Goal: Task Accomplishment & Management: Complete application form

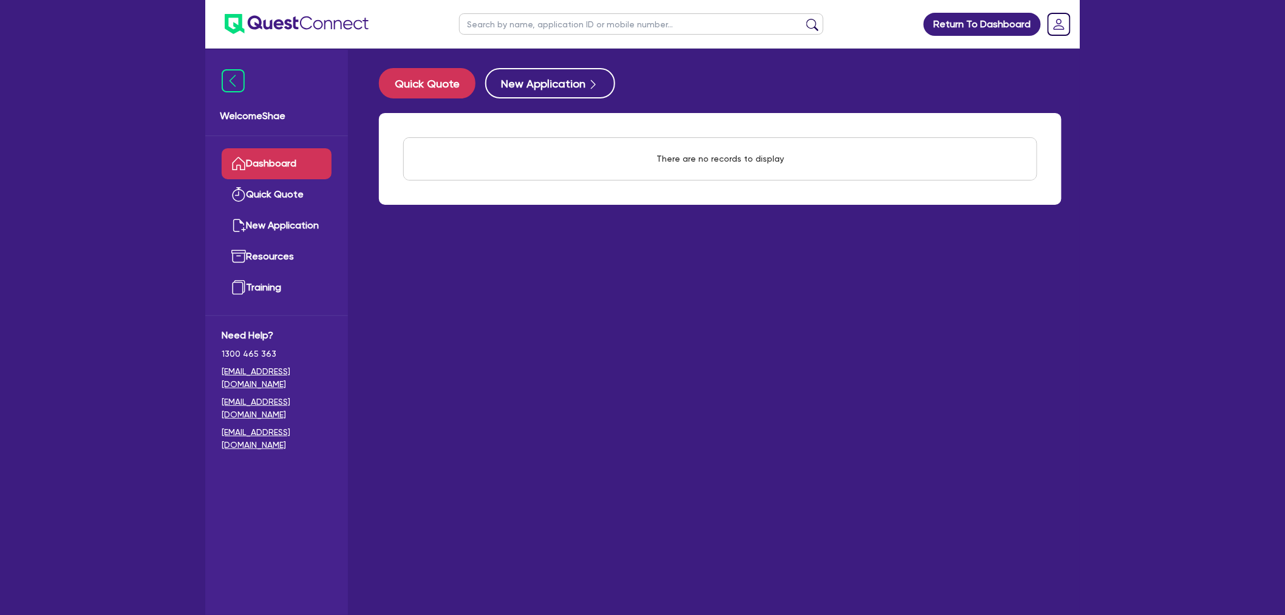
click at [493, 29] on input "text" at bounding box center [641, 23] width 364 height 21
type input "weatherburn"
click at [803, 18] on button "submit" at bounding box center [812, 26] width 19 height 17
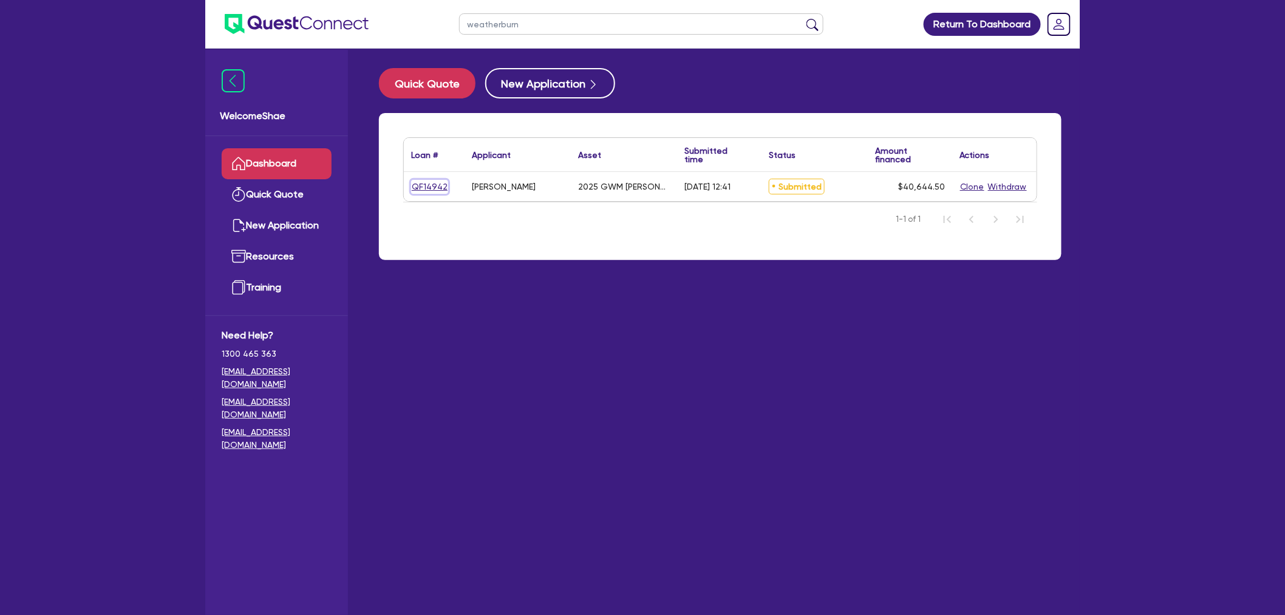
click at [434, 186] on link "QF14942" at bounding box center [429, 187] width 37 height 14
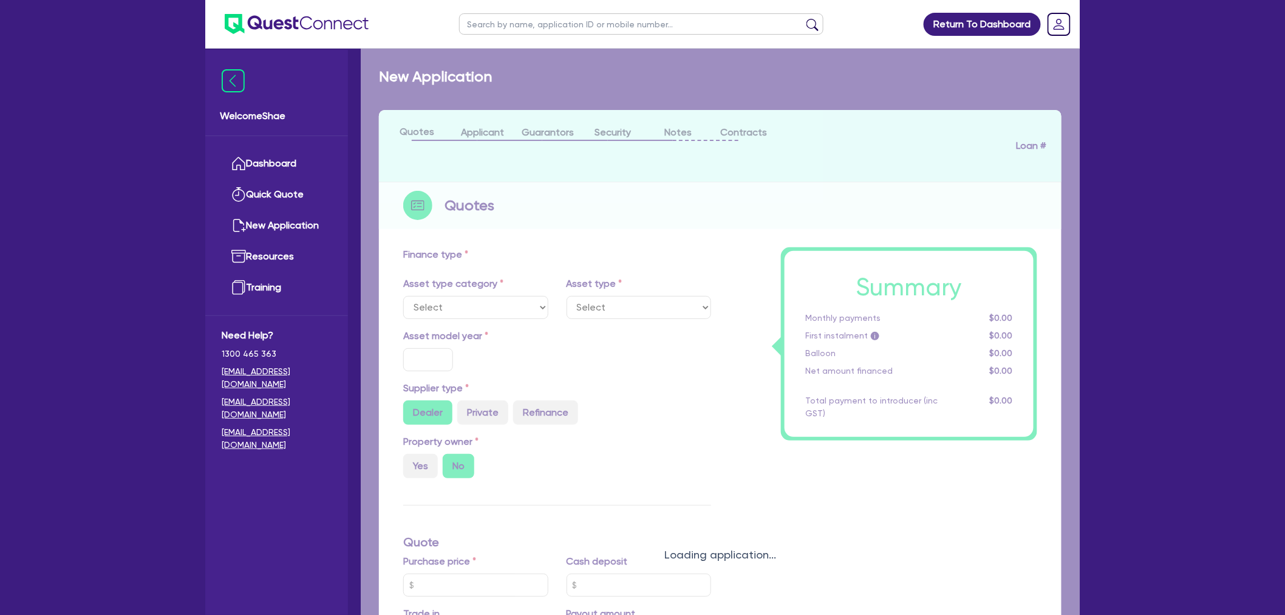
select select "CARS_AND_LIGHT_TRUCKS"
type input "2025"
type input "35,000"
type input "55,000"
type input "59,000"
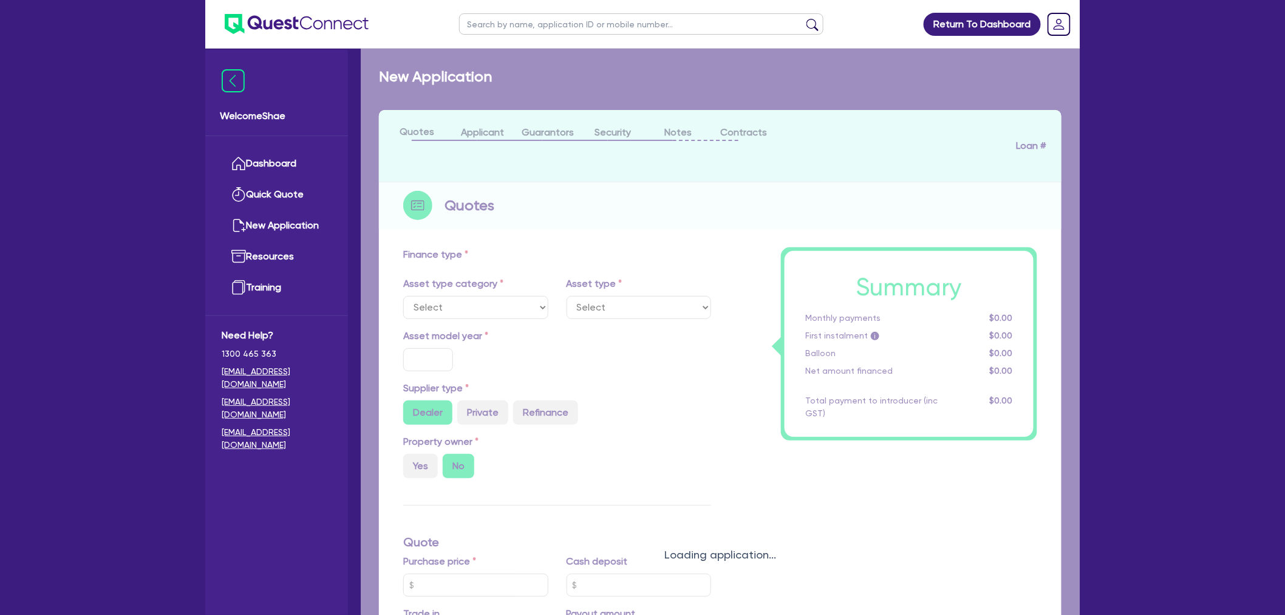
type input "8"
type input "3,251.56"
type input "14.95"
type input "900"
select select "PASSENGER_VEHICLES"
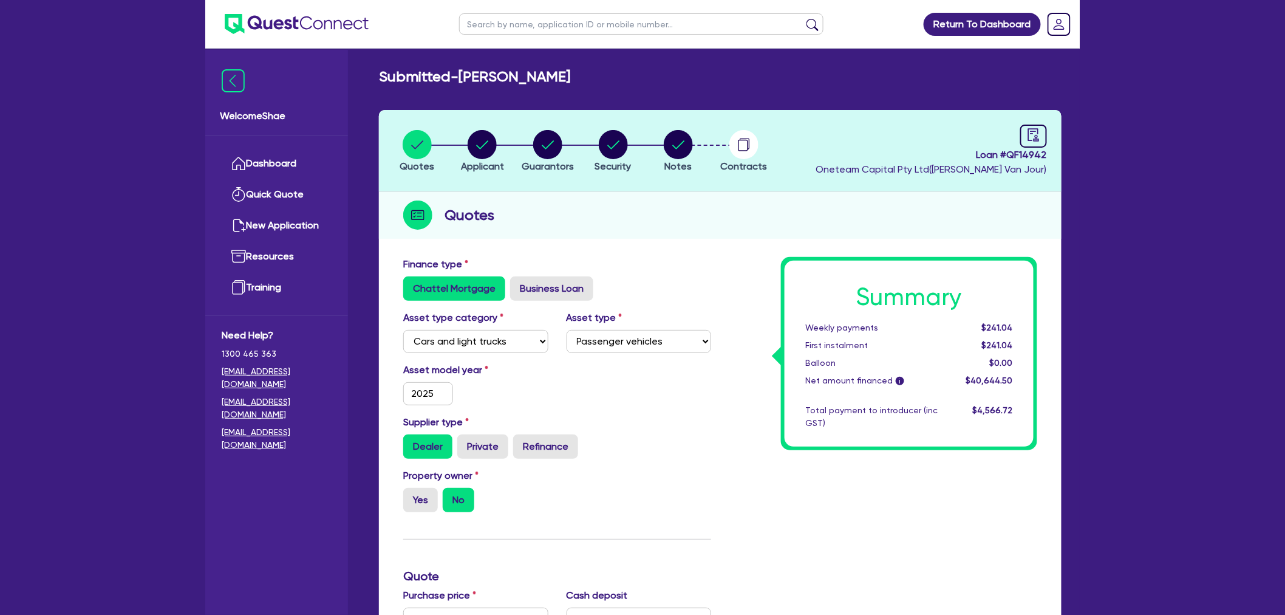
click at [475, 214] on h2 "Quotes" at bounding box center [470, 215] width 50 height 22
click at [468, 214] on h2 "Quotes" at bounding box center [470, 215] width 50 height 22
click at [471, 214] on h2 "Quotes" at bounding box center [470, 215] width 50 height 22
click at [468, 214] on h2 "Quotes" at bounding box center [470, 215] width 50 height 22
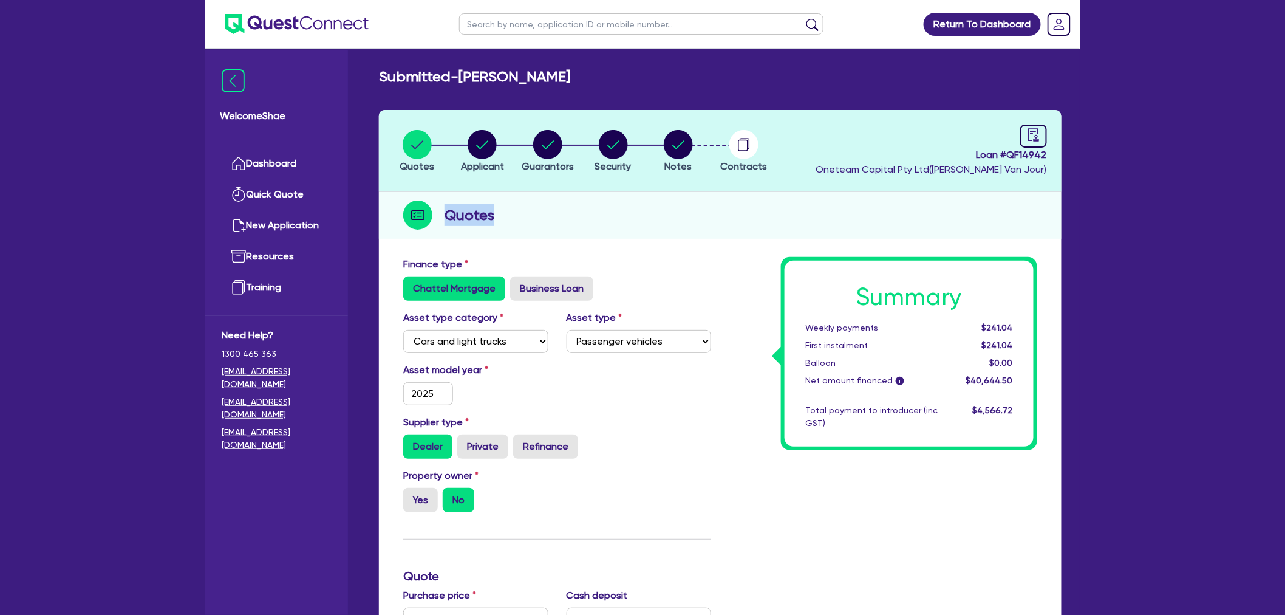
click at [468, 214] on h2 "Quotes" at bounding box center [470, 215] width 50 height 22
click at [500, 150] on div "button" at bounding box center [482, 144] width 43 height 29
select select "SOLE_TRADER"
select select "BUILDING_CONSTRUCTION"
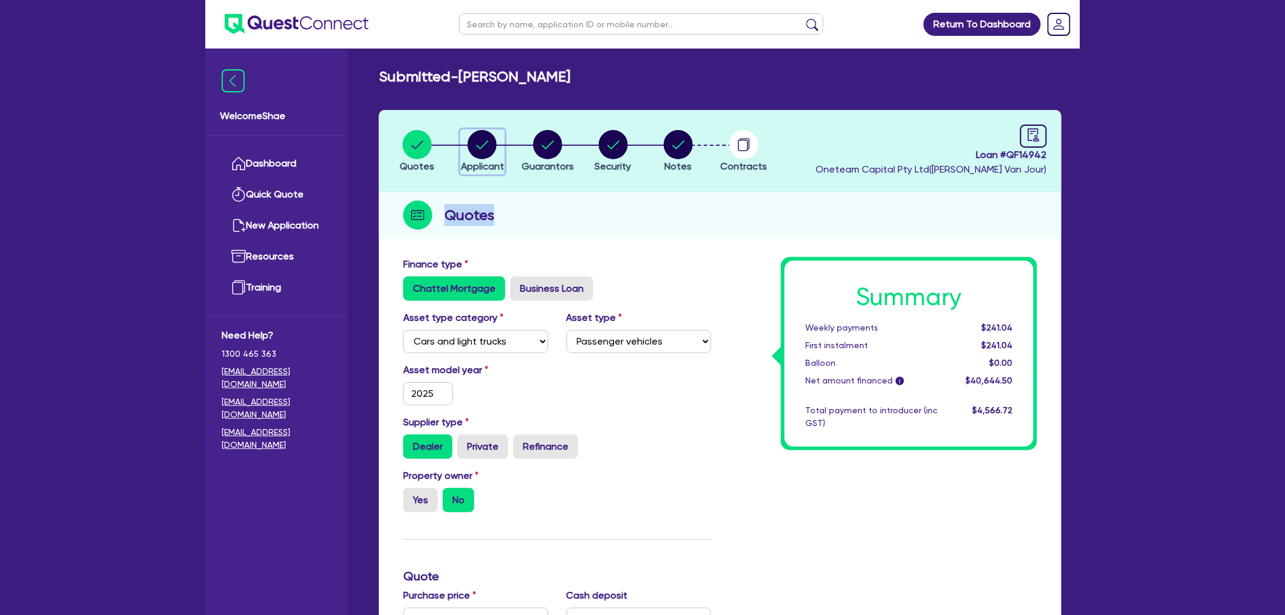
select select "TRADES_SERVICES_CONSUMERS"
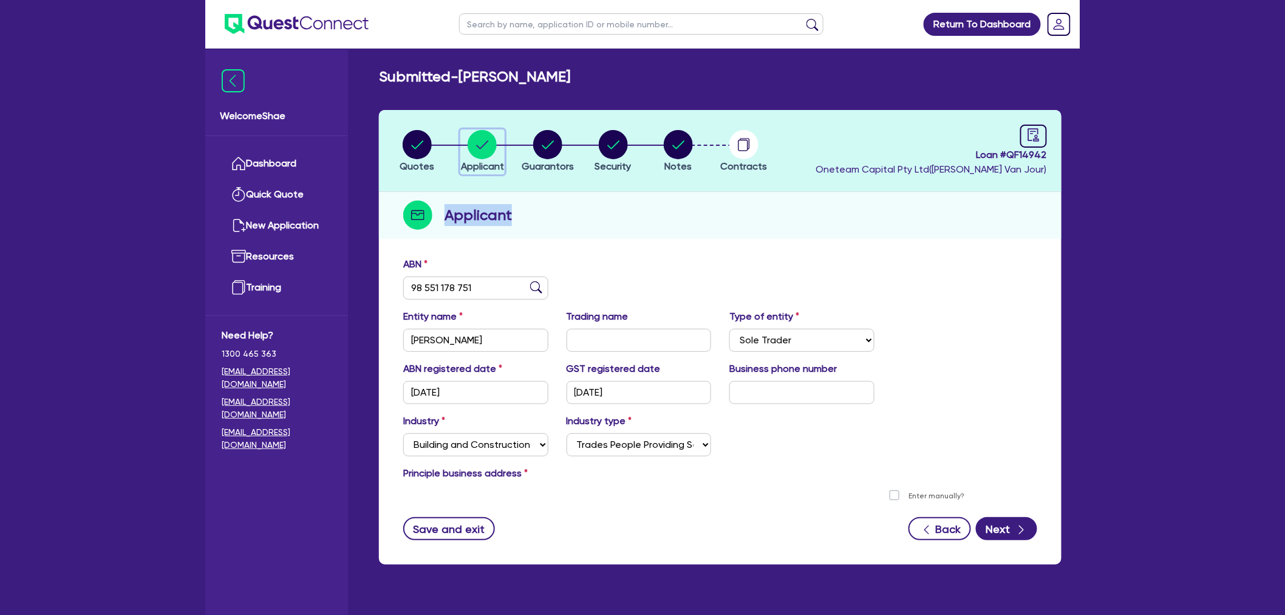
scroll to position [49, 0]
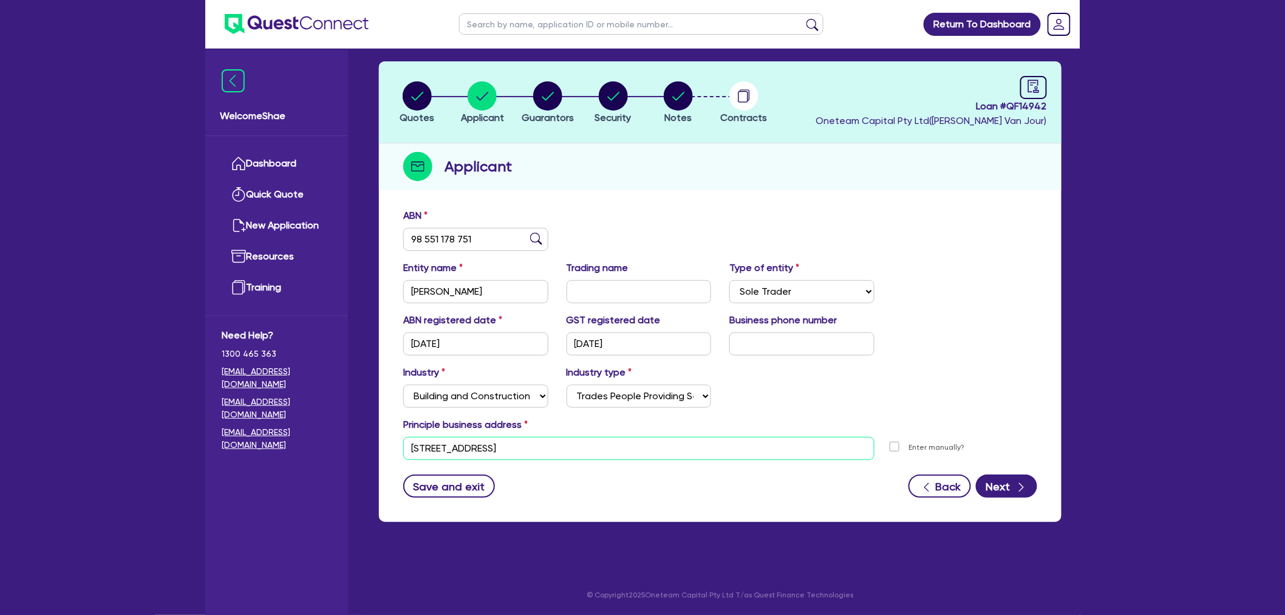
click at [525, 446] on input "73 Bayview St Runaway Bay QLD 4216" at bounding box center [638, 448] width 471 height 23
click at [465, 448] on input "73 Bayview St Runaway Bay QLD 4216" at bounding box center [638, 448] width 471 height 23
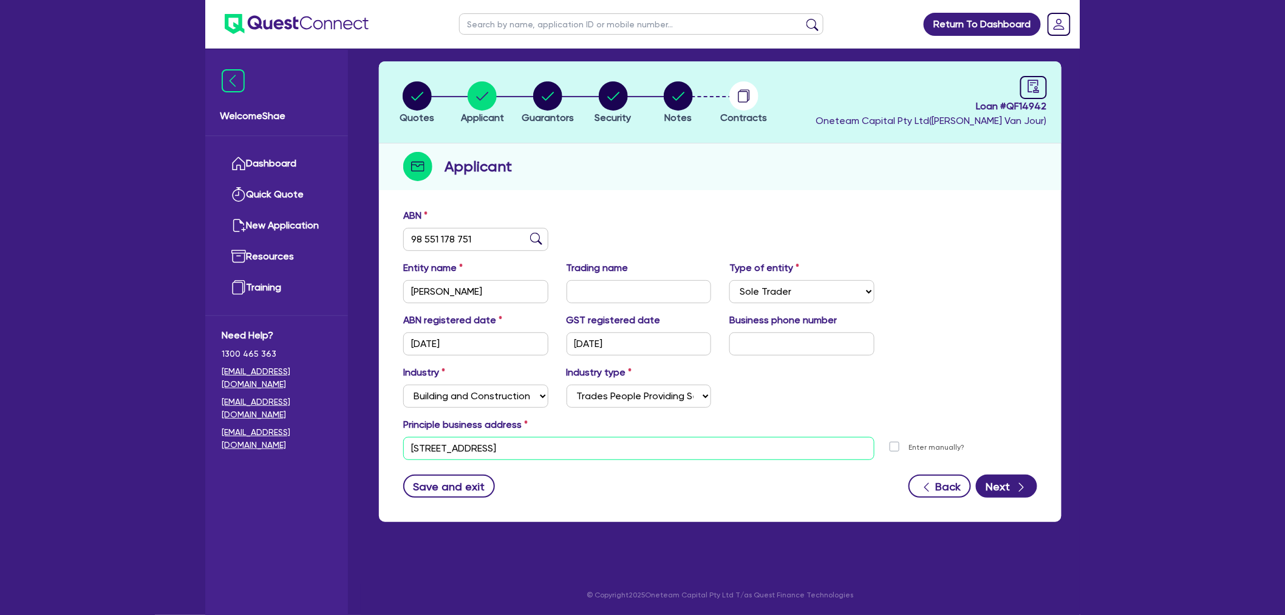
click at [465, 448] on input "73 Bayview St Runaway Bay QLD 4216" at bounding box center [638, 448] width 471 height 23
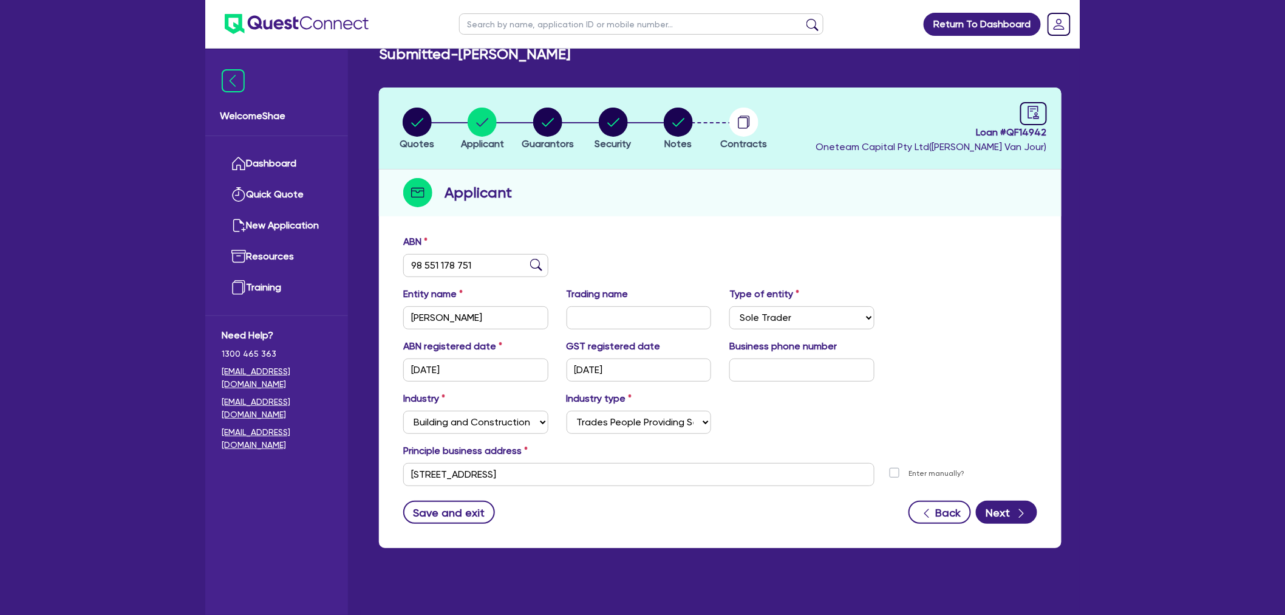
scroll to position [0, 0]
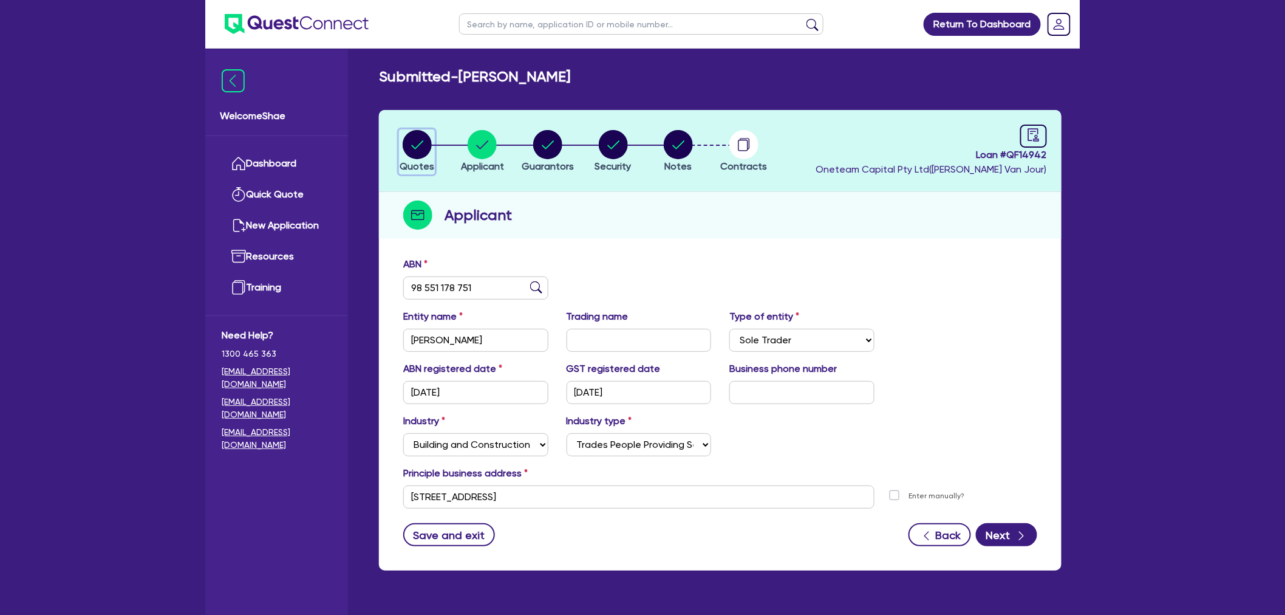
click at [414, 149] on circle "button" at bounding box center [417, 144] width 29 height 29
select select "CARS_AND_LIGHT_TRUCKS"
select select "PASSENGER_VEHICLES"
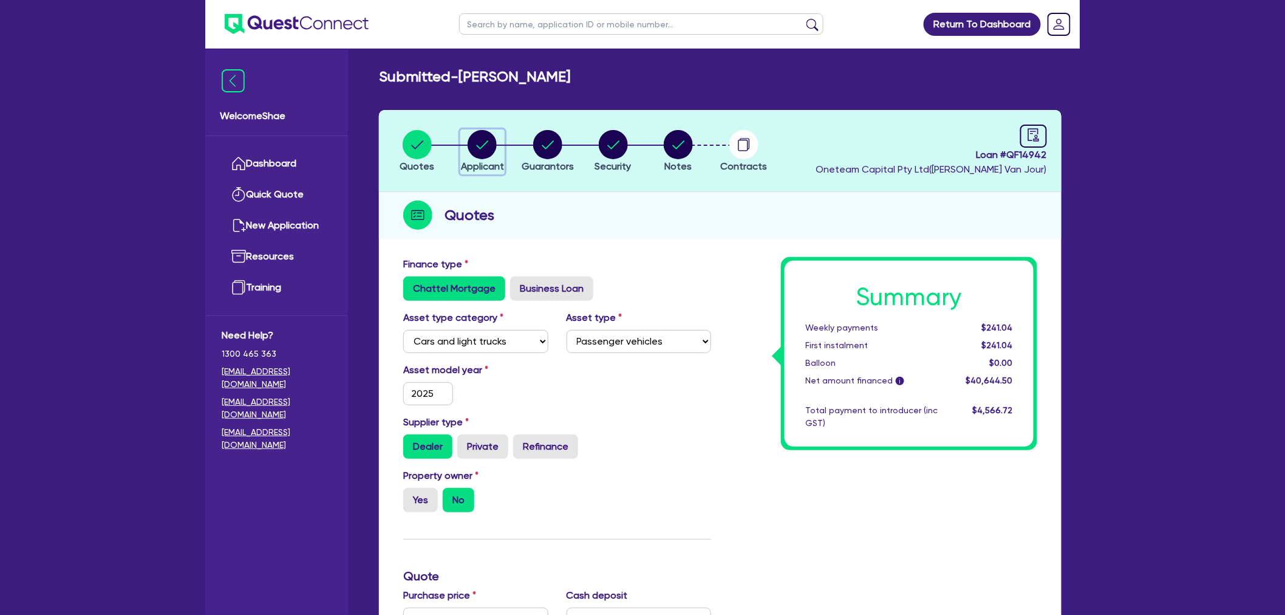
click at [473, 145] on circle "button" at bounding box center [482, 144] width 29 height 29
select select "SOLE_TRADER"
select select "BUILDING_CONSTRUCTION"
select select "TRADES_SERVICES_CONSUMERS"
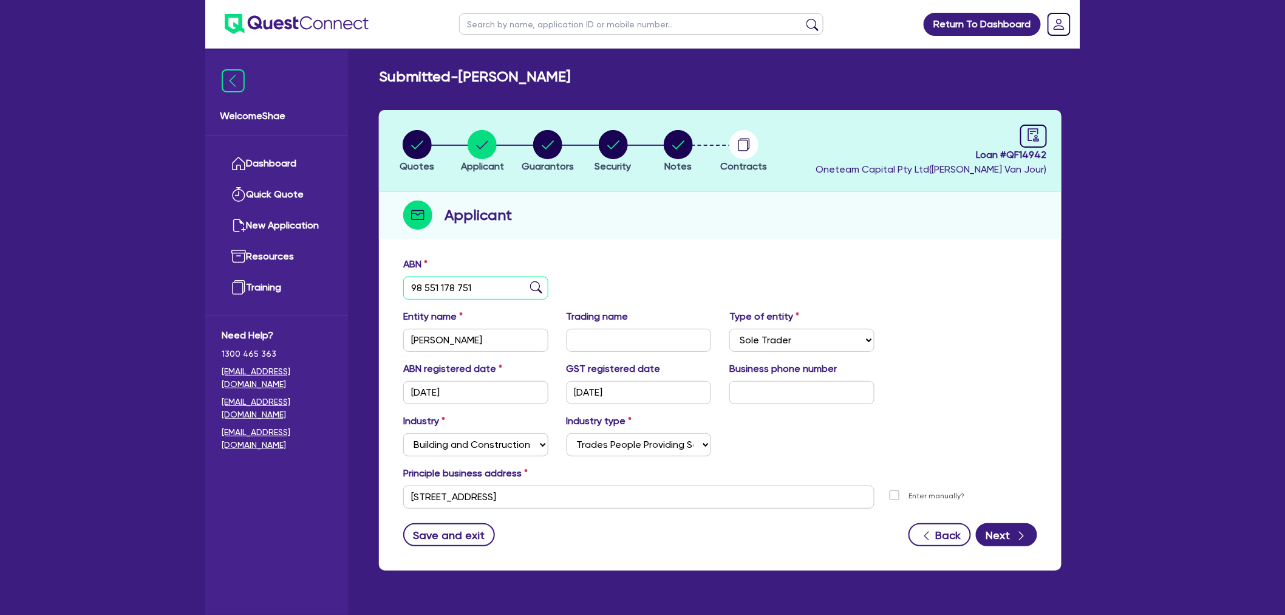
click at [446, 288] on input "98 551 178 751" at bounding box center [475, 287] width 145 height 23
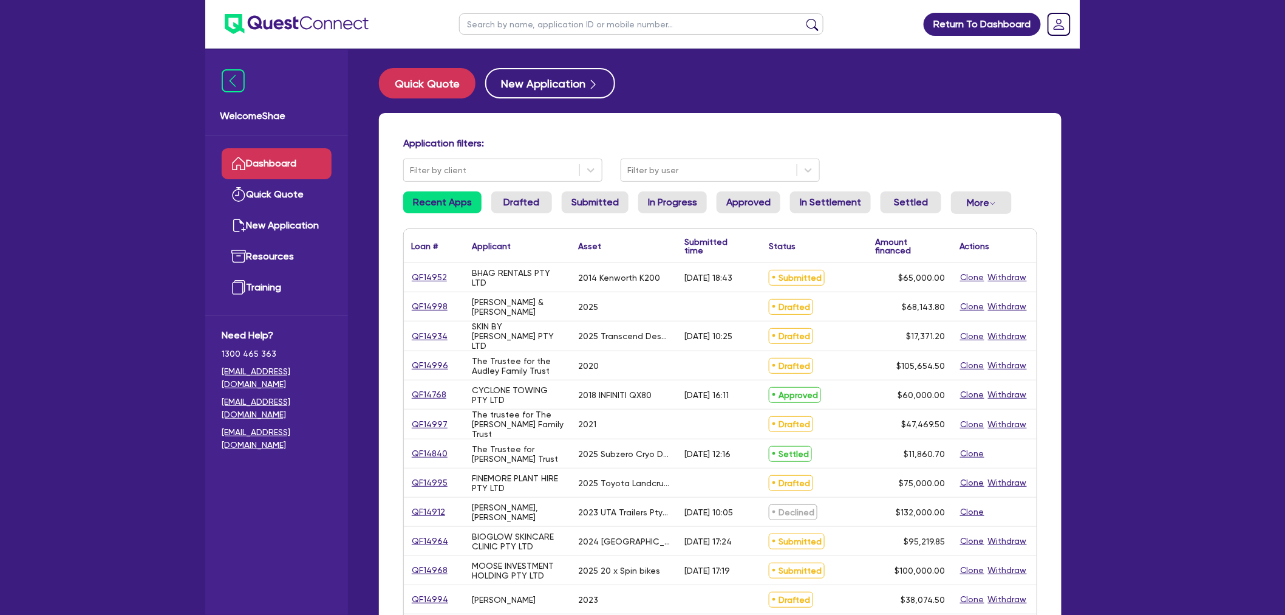
click at [528, 28] on input "text" at bounding box center [641, 23] width 364 height 21
type input "suresh"
click at [803, 18] on button "submit" at bounding box center [812, 26] width 19 height 17
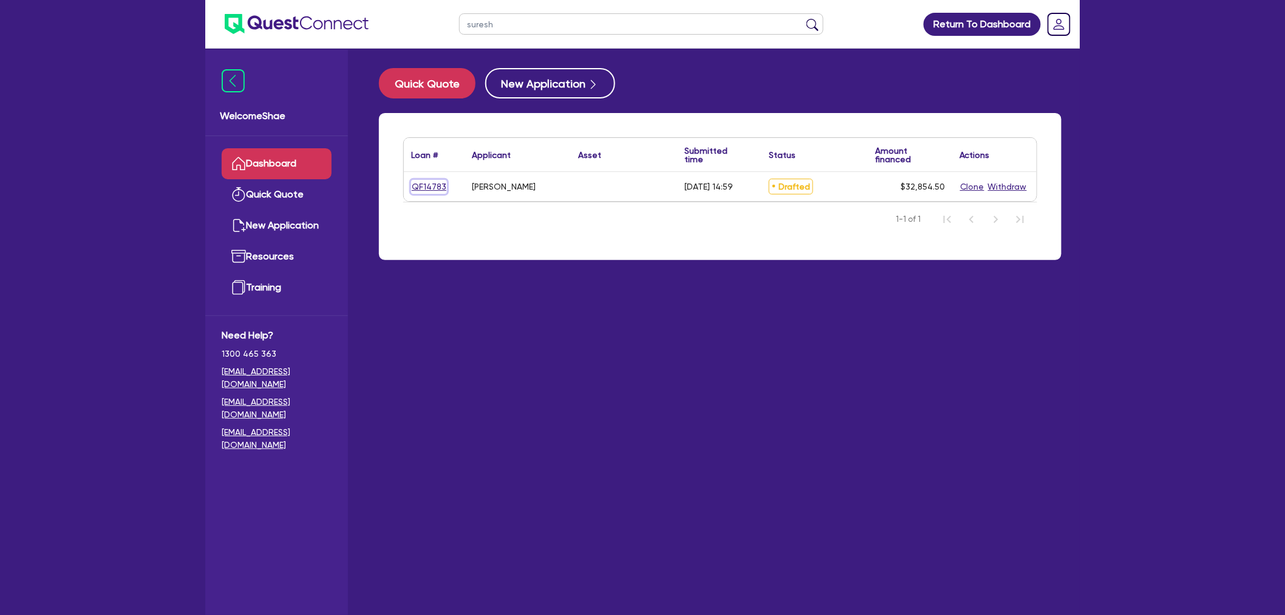
click at [424, 180] on link "QF14783" at bounding box center [429, 187] width 36 height 14
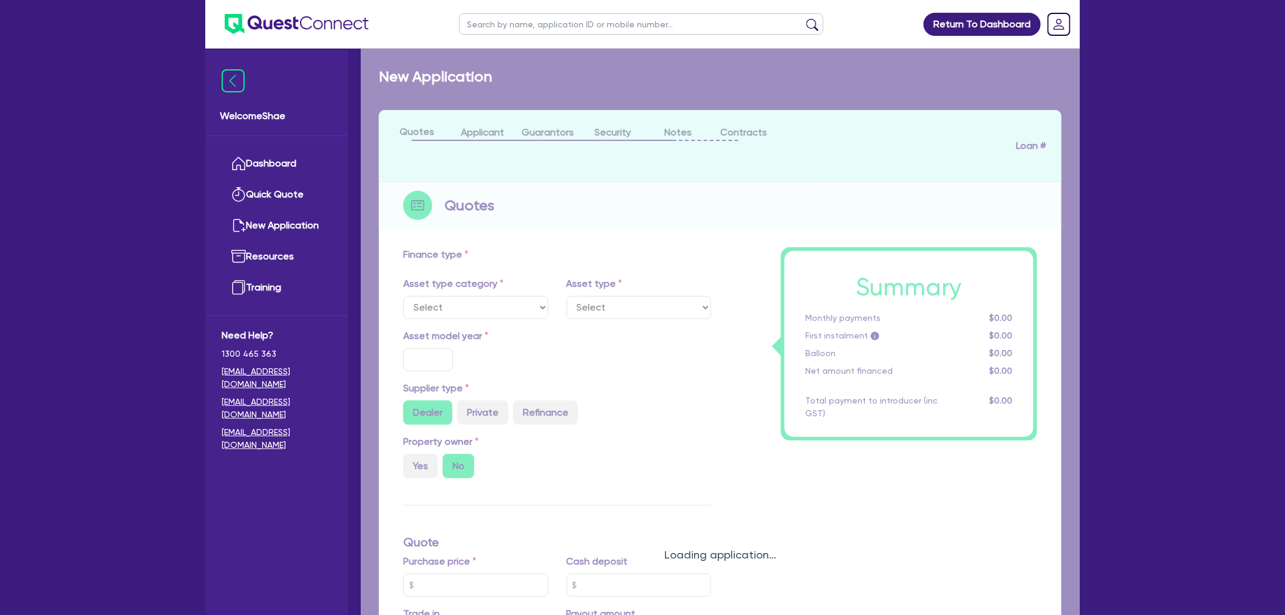
type input "30,000"
type input "17"
type input "2,000"
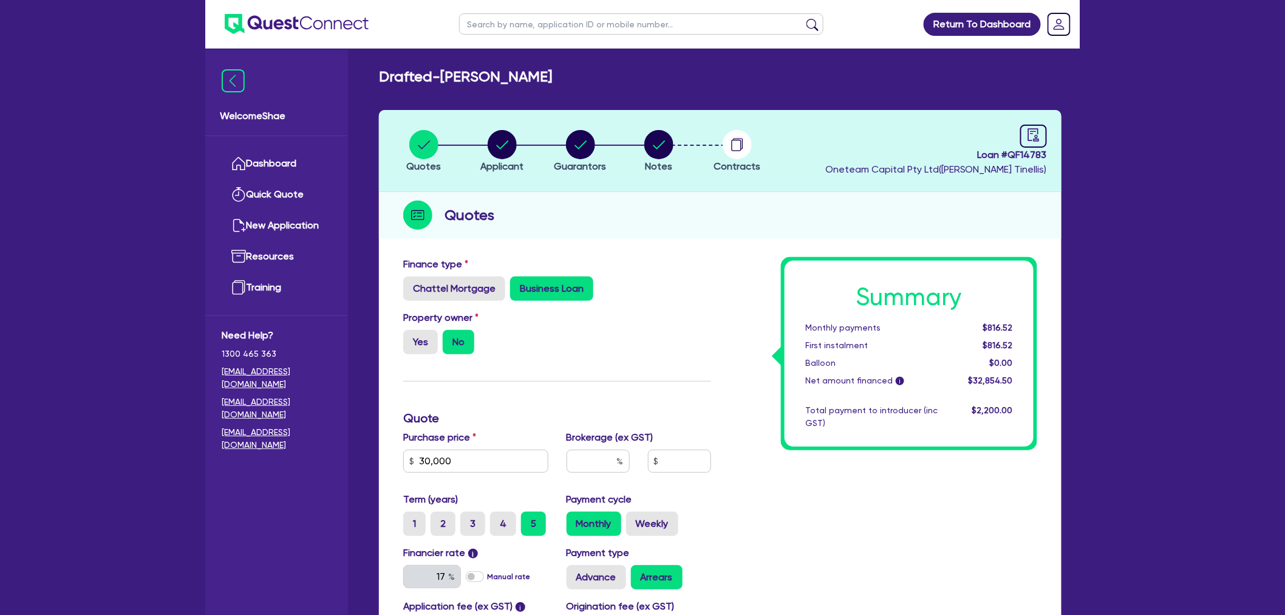
click at [580, 21] on input "text" at bounding box center [641, 23] width 364 height 21
type input "14997"
click button "submit" at bounding box center [812, 26] width 19 height 17
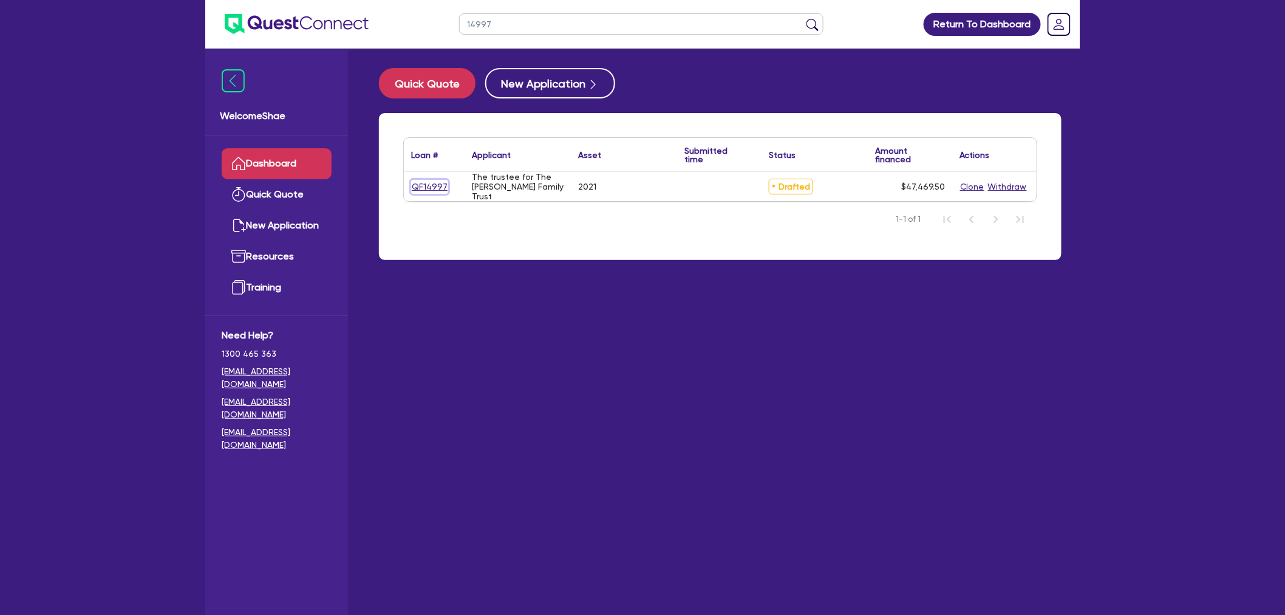
click at [438, 186] on link "QF14997" at bounding box center [429, 187] width 37 height 14
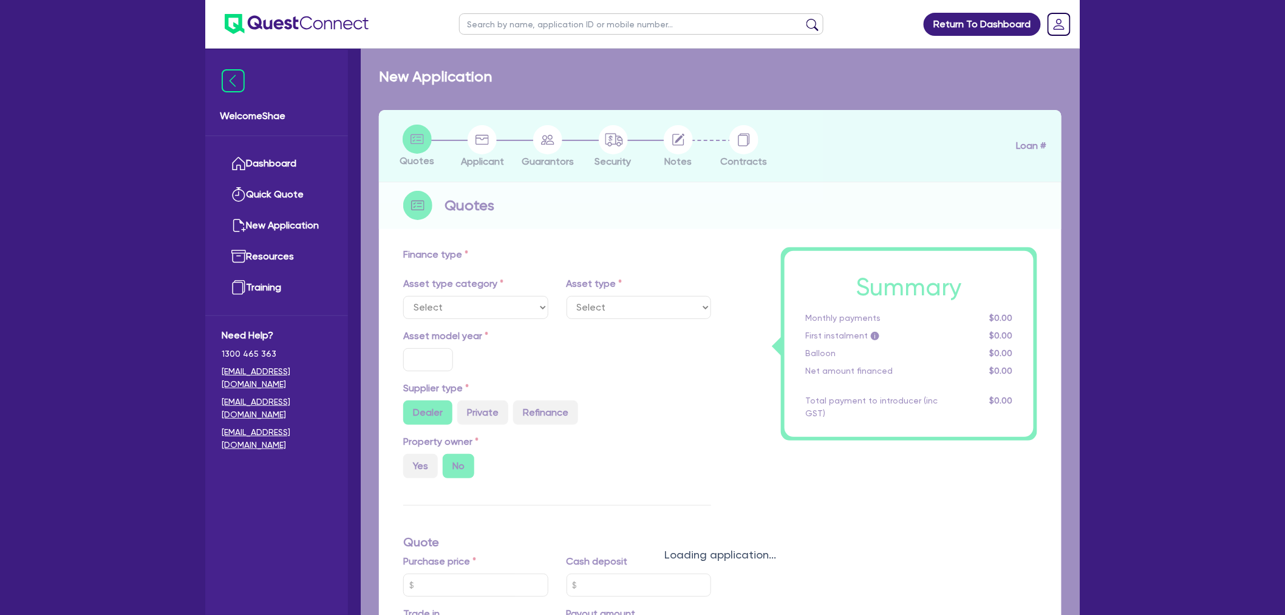
select select "CARS_AND_LIGHT_TRUCKS"
type input "2021"
radio input "true"
type input "50,000"
type input "5,000"
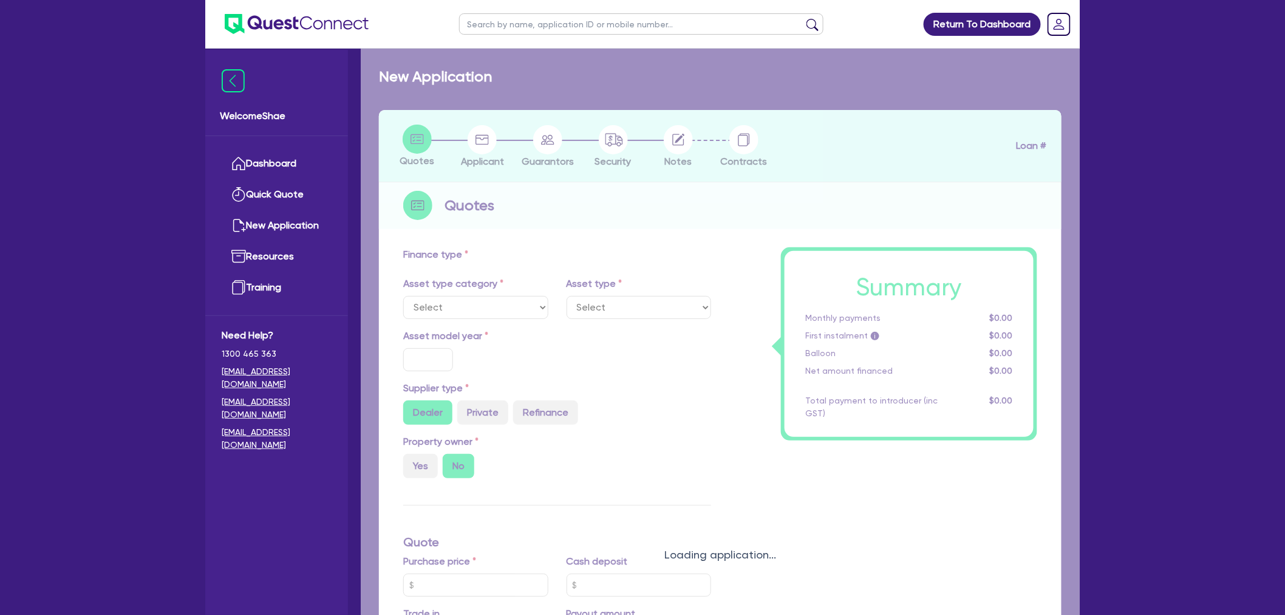
type input "1"
type input "474.7"
type input "7.59"
type input "1,650"
select select "PASSENGER_VEHICLES"
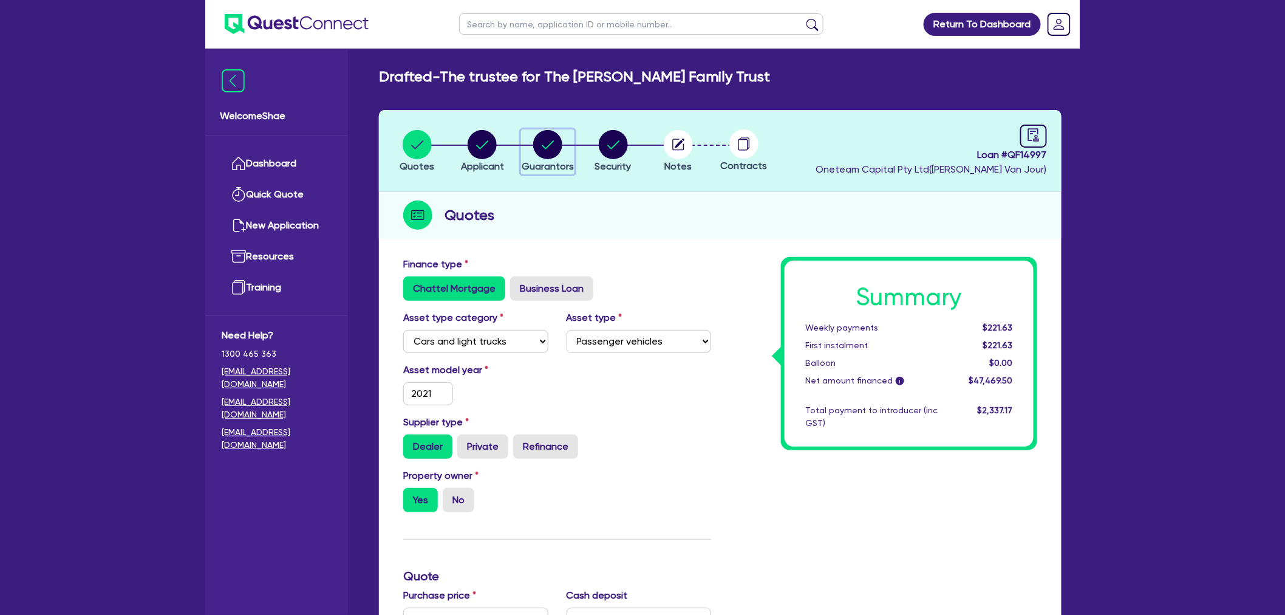
click at [542, 142] on circle "button" at bounding box center [547, 144] width 29 height 29
select select "MR"
select select "WA"
select select "SINGLE"
select select "PROPERTY"
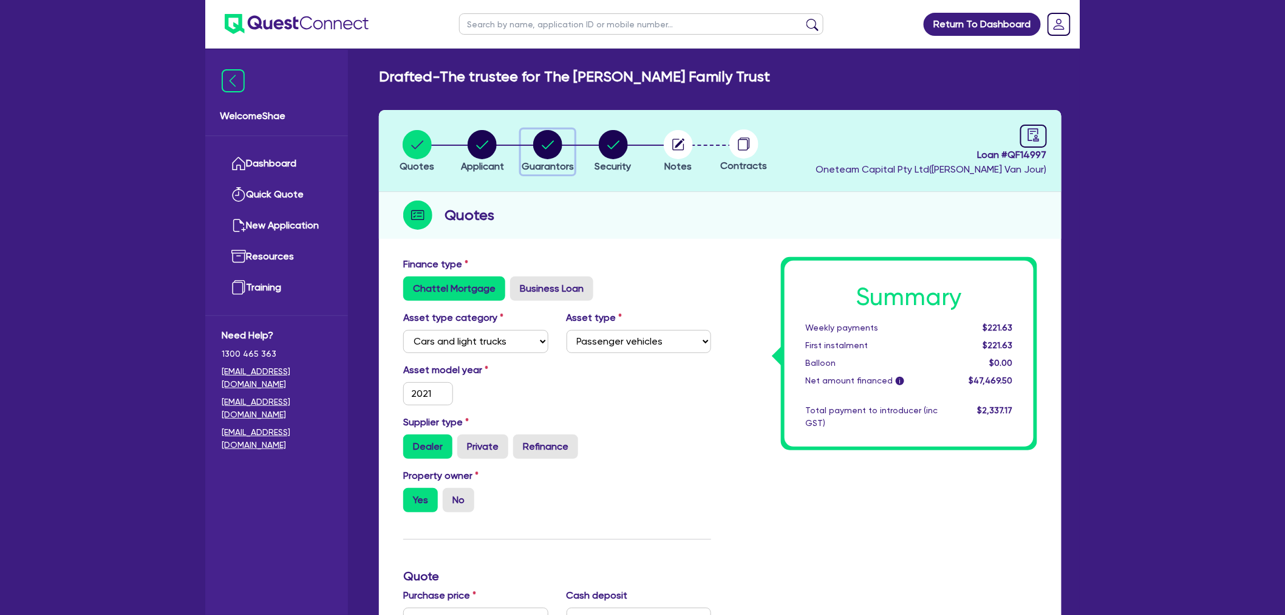
select select "CASH"
select select "VEHICLE"
select select "MORTGAGE"
select select "VEHICLE_LOAN"
select select "PERSONAL_LOAN"
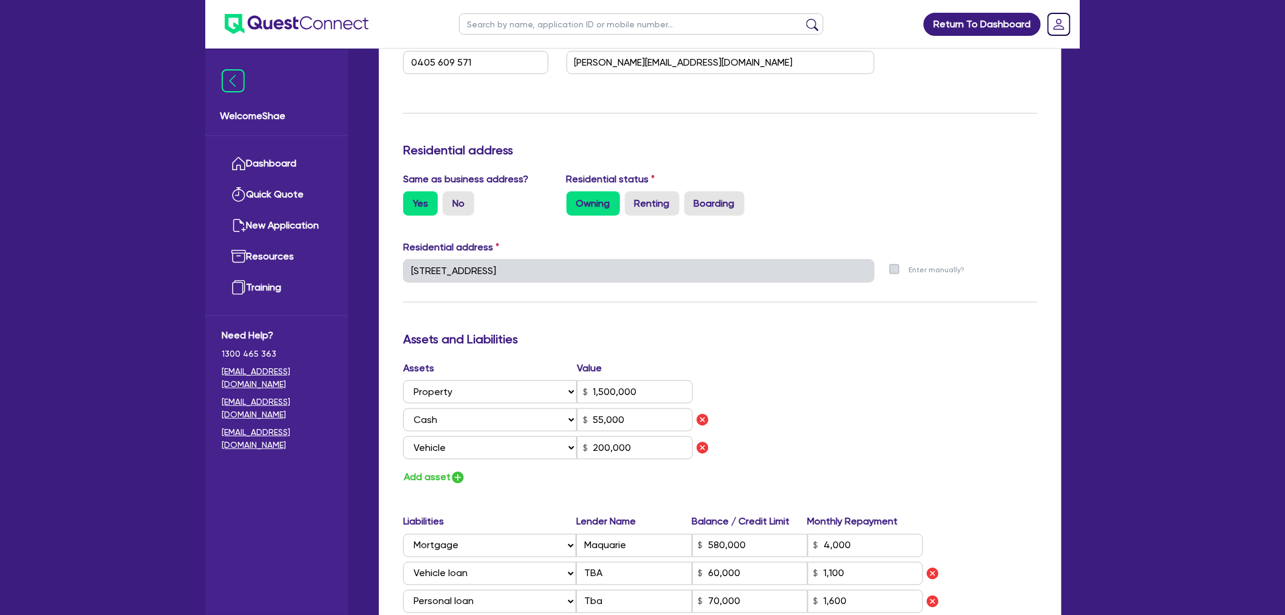
scroll to position [171, 0]
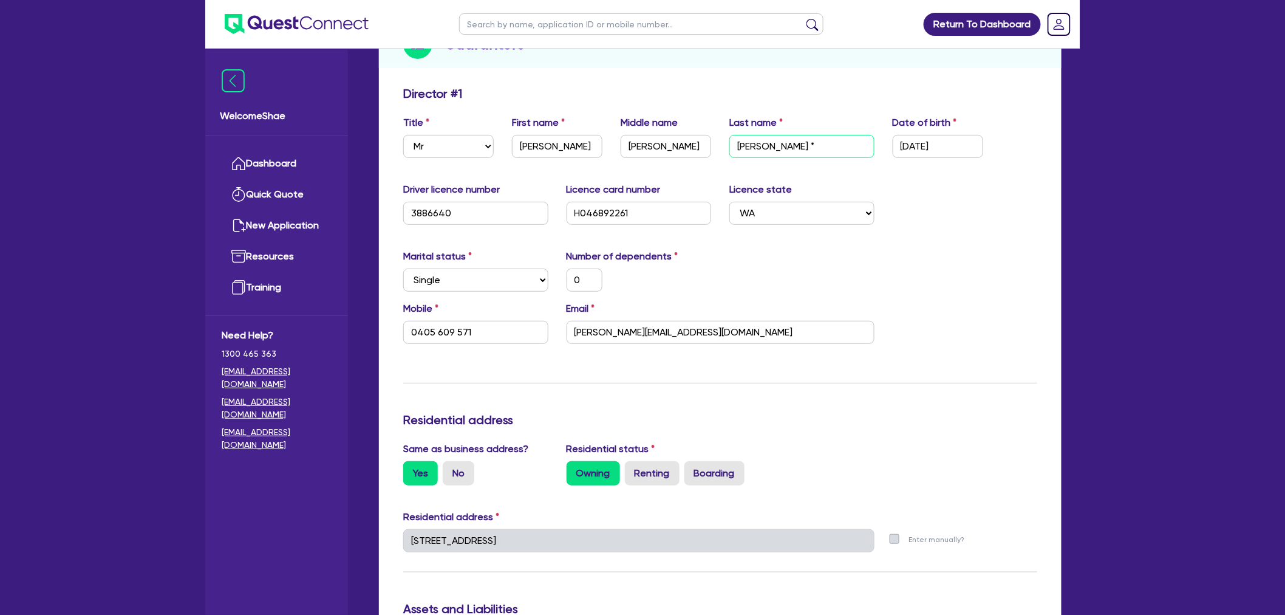
click at [803, 150] on input "[PERSON_NAME] *" at bounding box center [801, 146] width 145 height 23
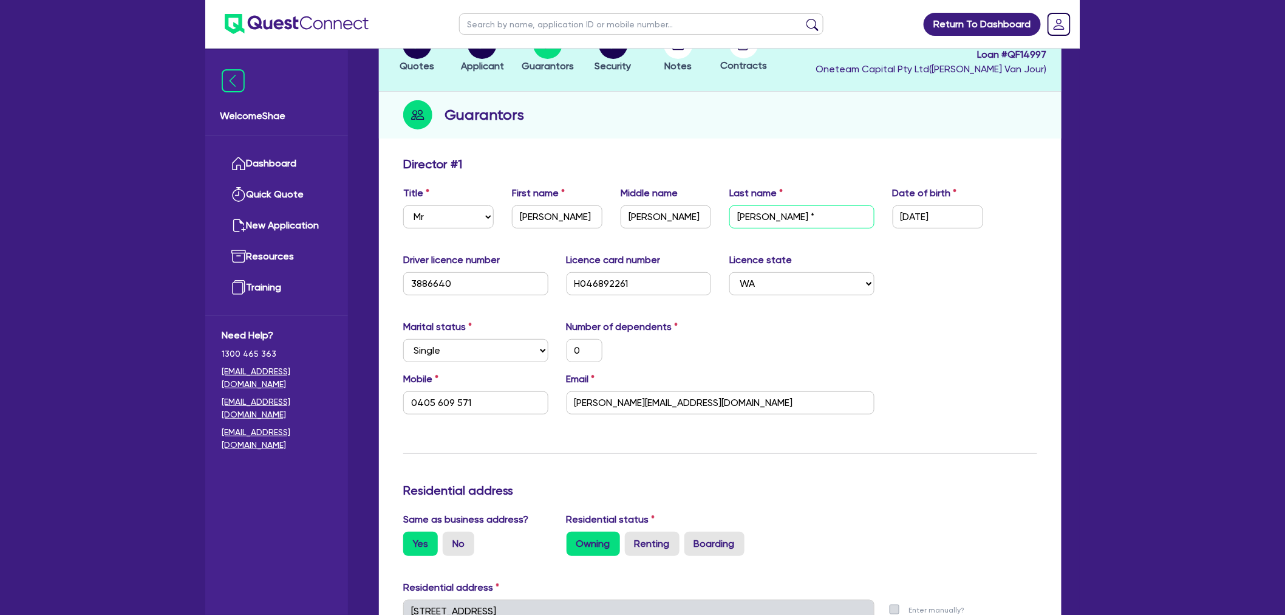
scroll to position [0, 0]
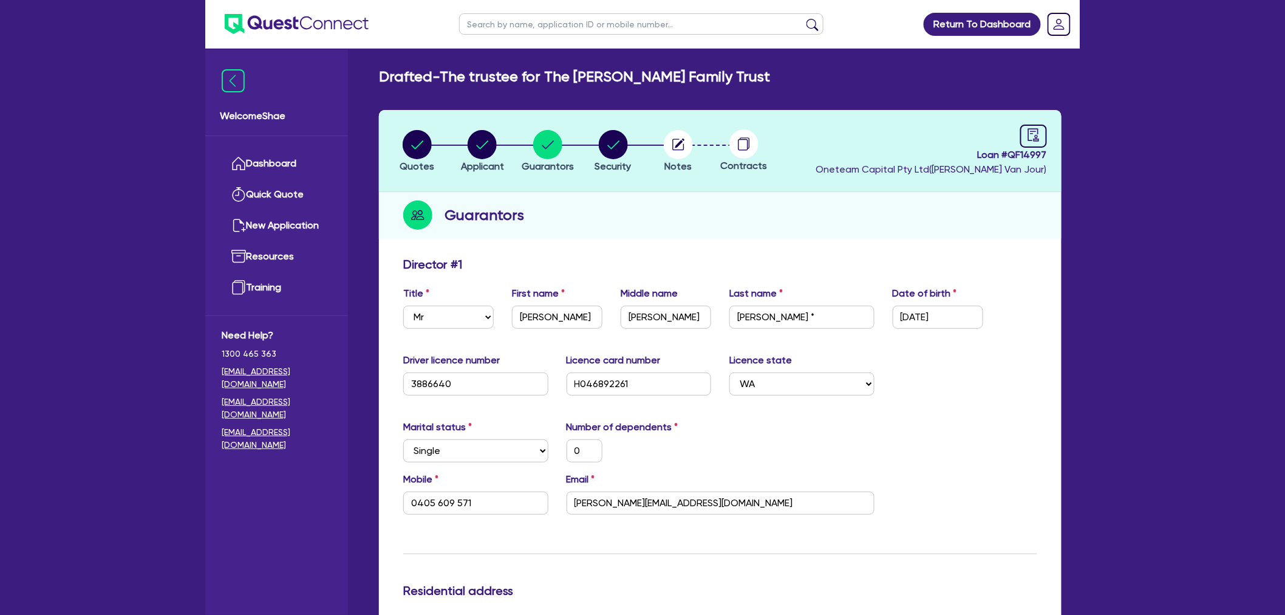
click at [490, 25] on input "text" at bounding box center [641, 23] width 364 height 21
type input "[GEOGRAPHIC_DATA]"
click button "submit" at bounding box center [812, 26] width 19 height 17
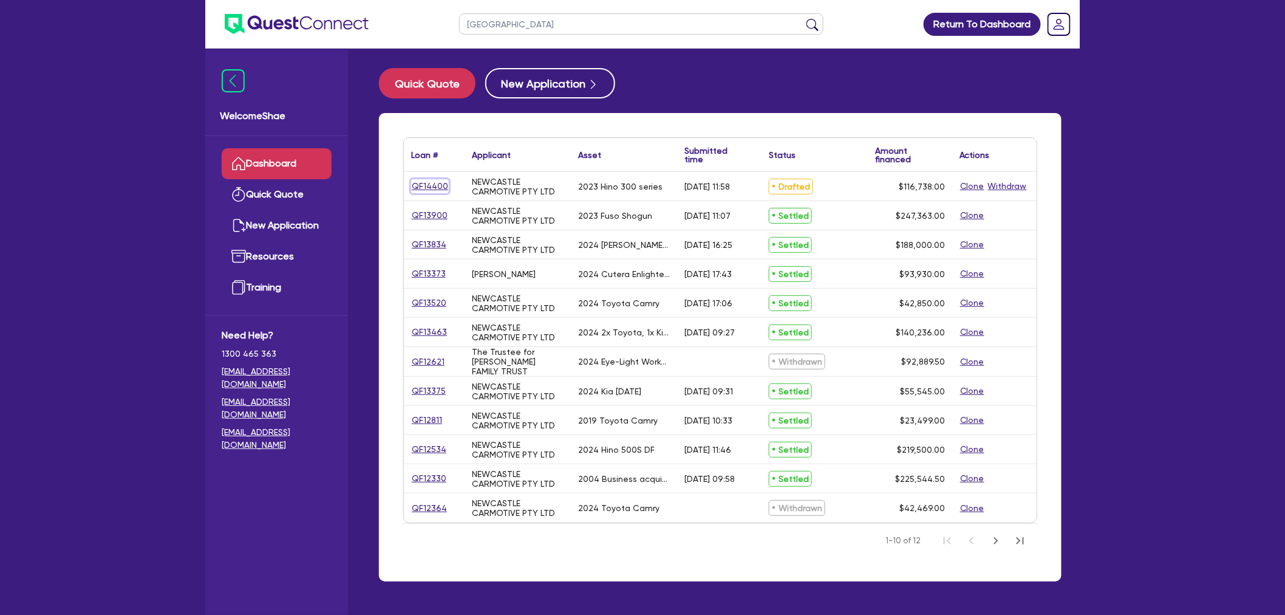
click at [423, 180] on link "QF14400" at bounding box center [430, 186] width 38 height 14
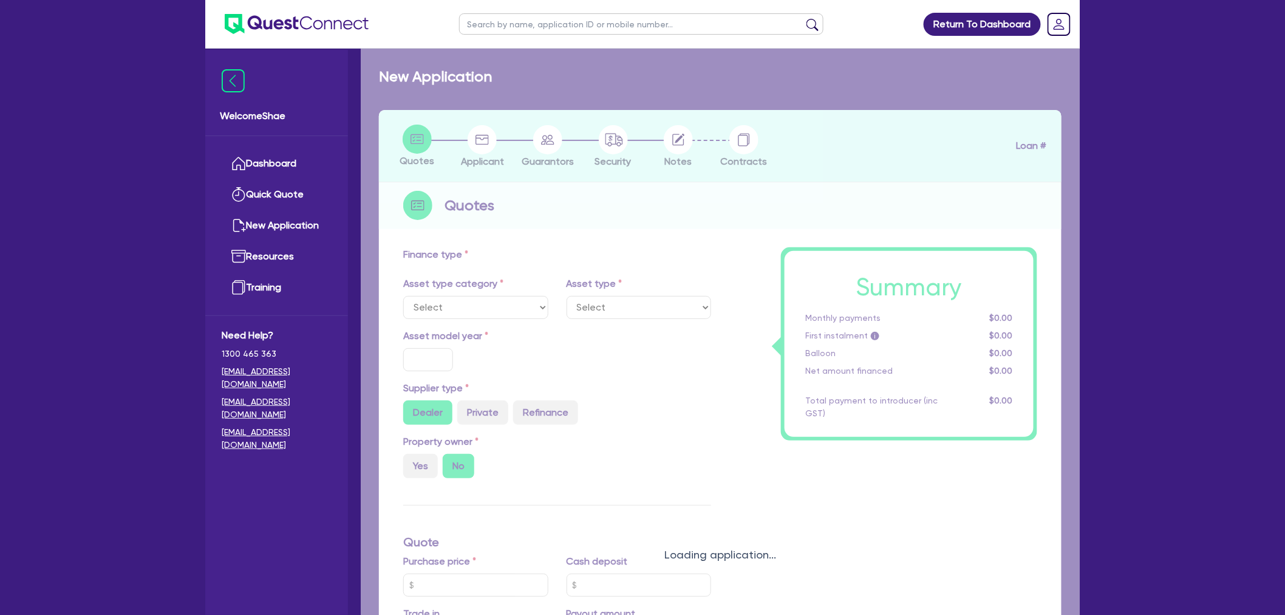
select select "PRIMARY_ASSETS"
type input "2023"
radio input "false"
radio input "true"
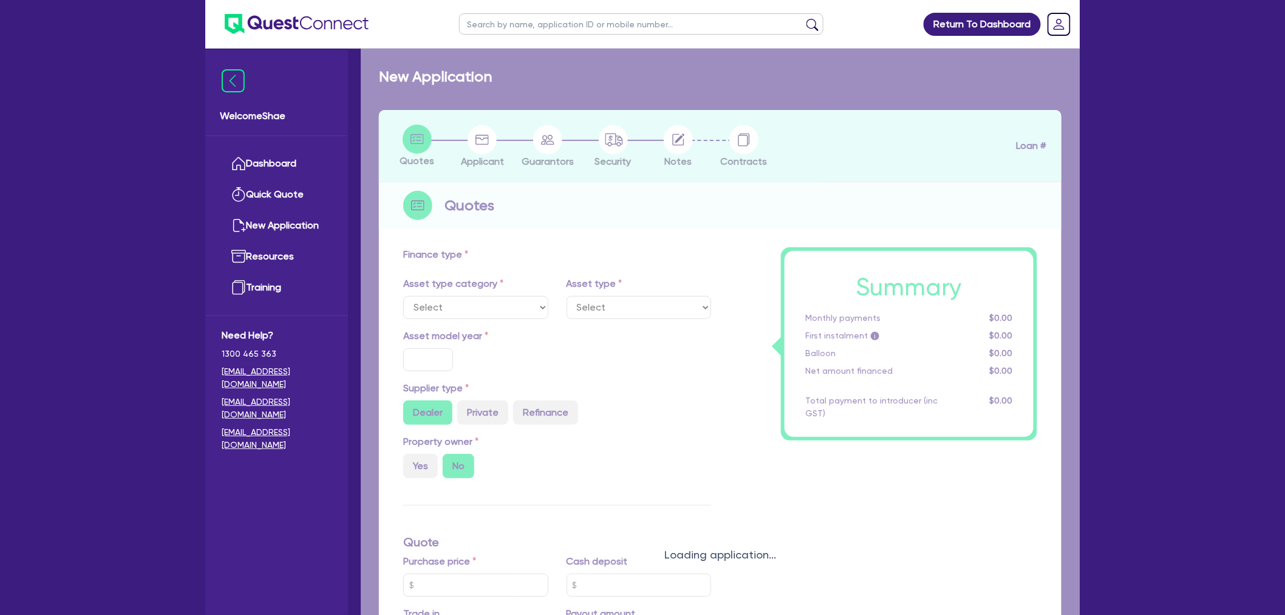
type input "115,000"
type input "30"
type input "34,500"
type input "2"
type input "2,334.76"
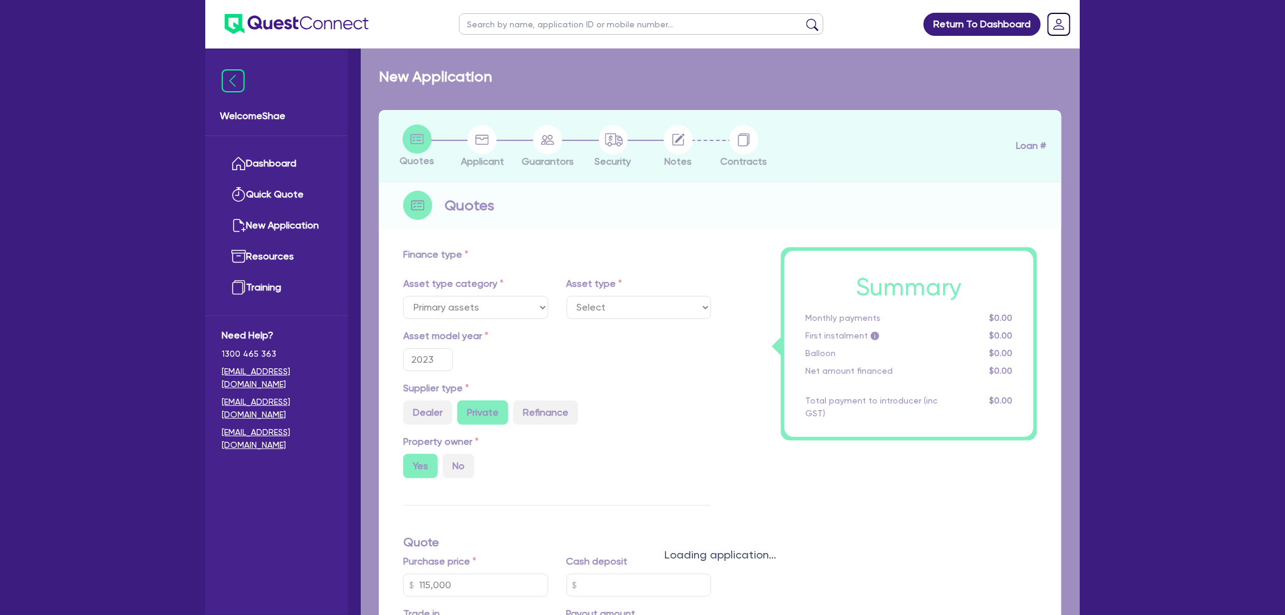
type input "7.49"
type input "590"
type input "990"
select select "HEAVY_TRUCKS"
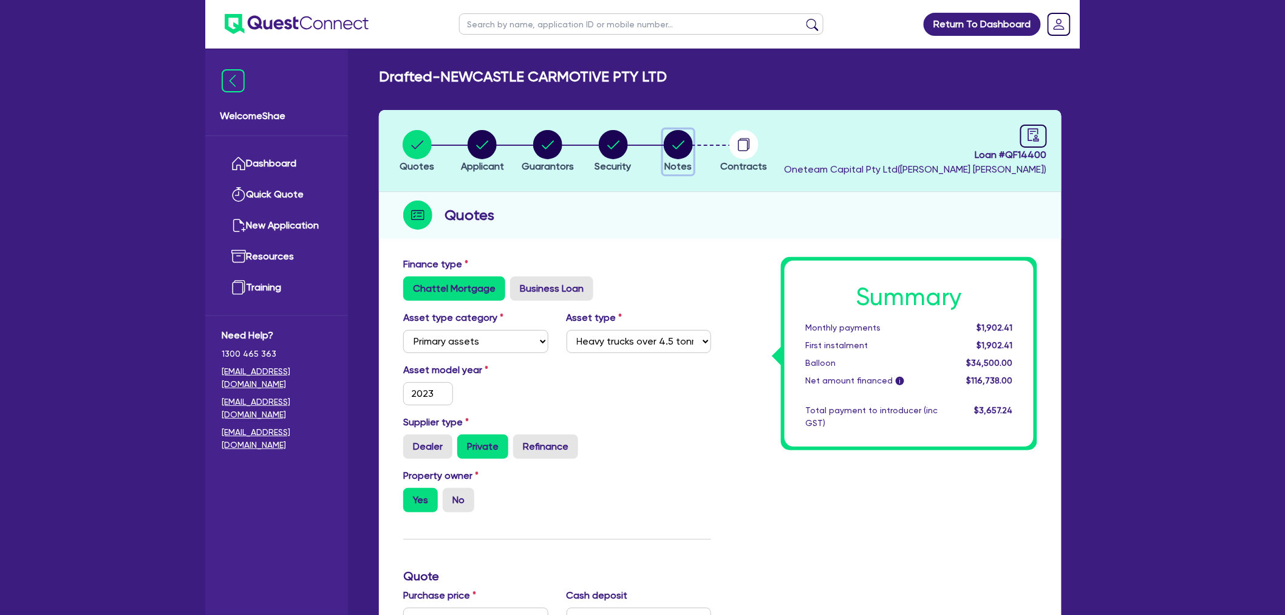
click at [689, 145] on circle "button" at bounding box center [678, 144] width 29 height 29
select select "Other"
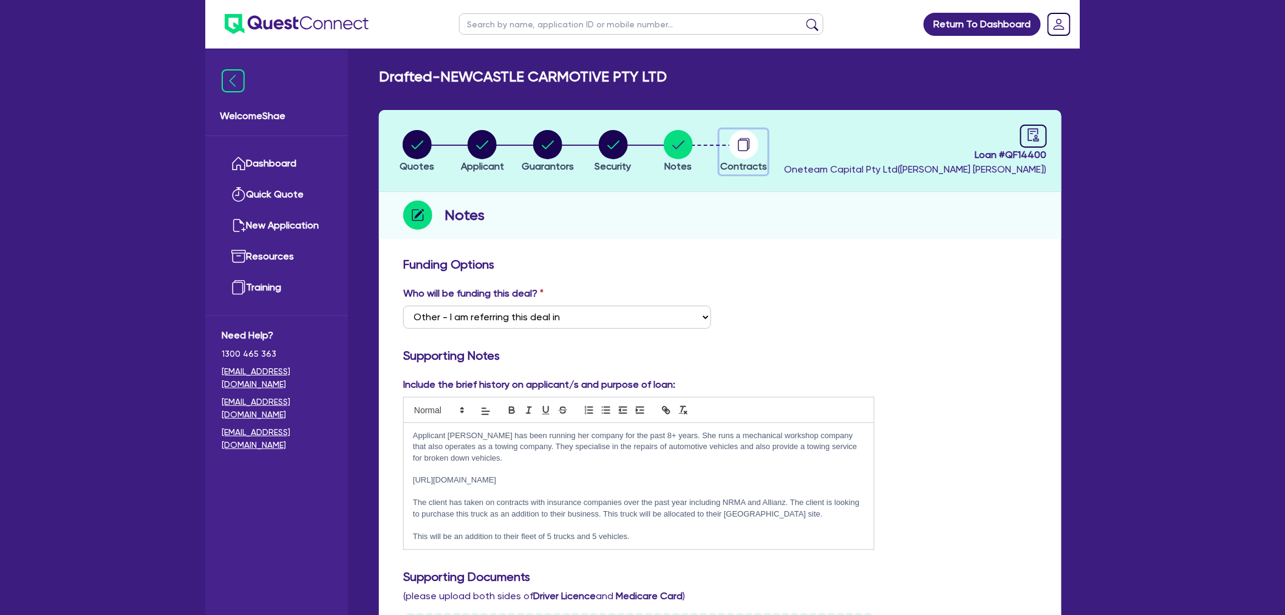
click at [747, 160] on span "Contracts" at bounding box center [743, 166] width 47 height 12
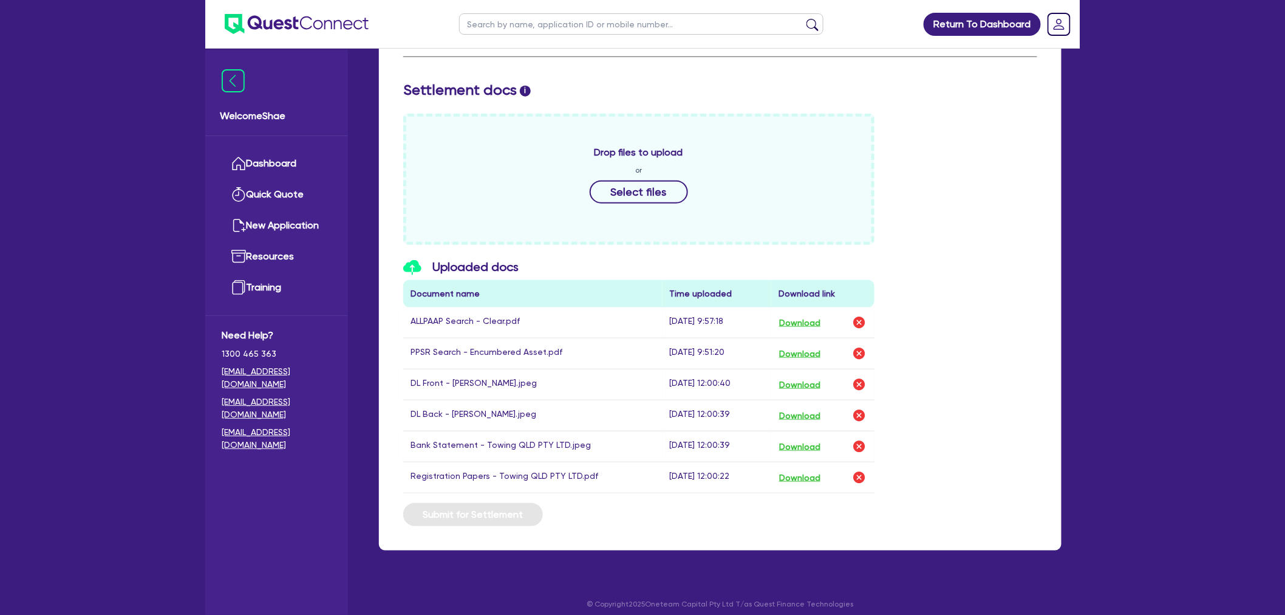
scroll to position [487, 0]
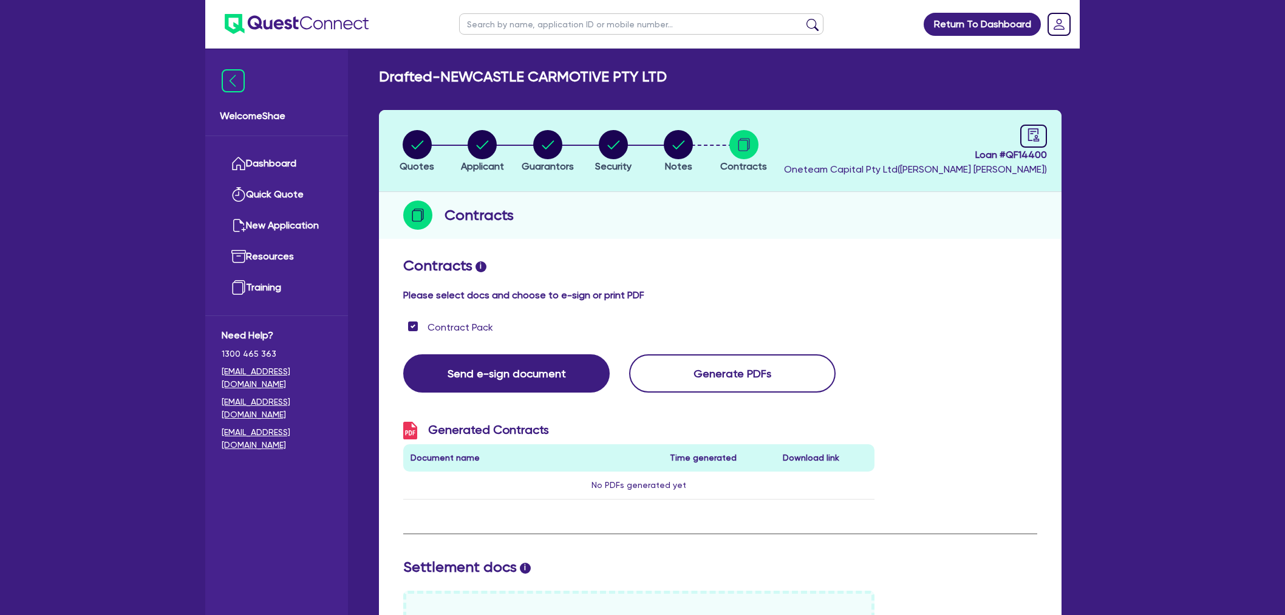
scroll to position [487, 0]
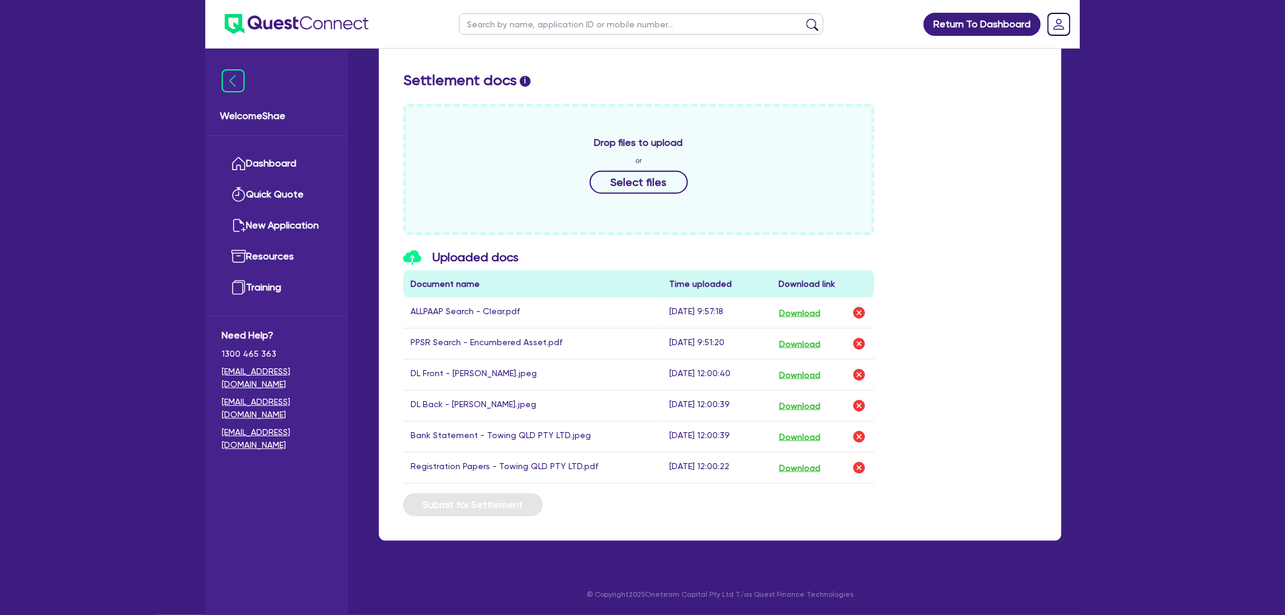
click at [512, 16] on input "text" at bounding box center [641, 23] width 364 height 21
type input "14997"
click button "submit" at bounding box center [812, 26] width 19 height 17
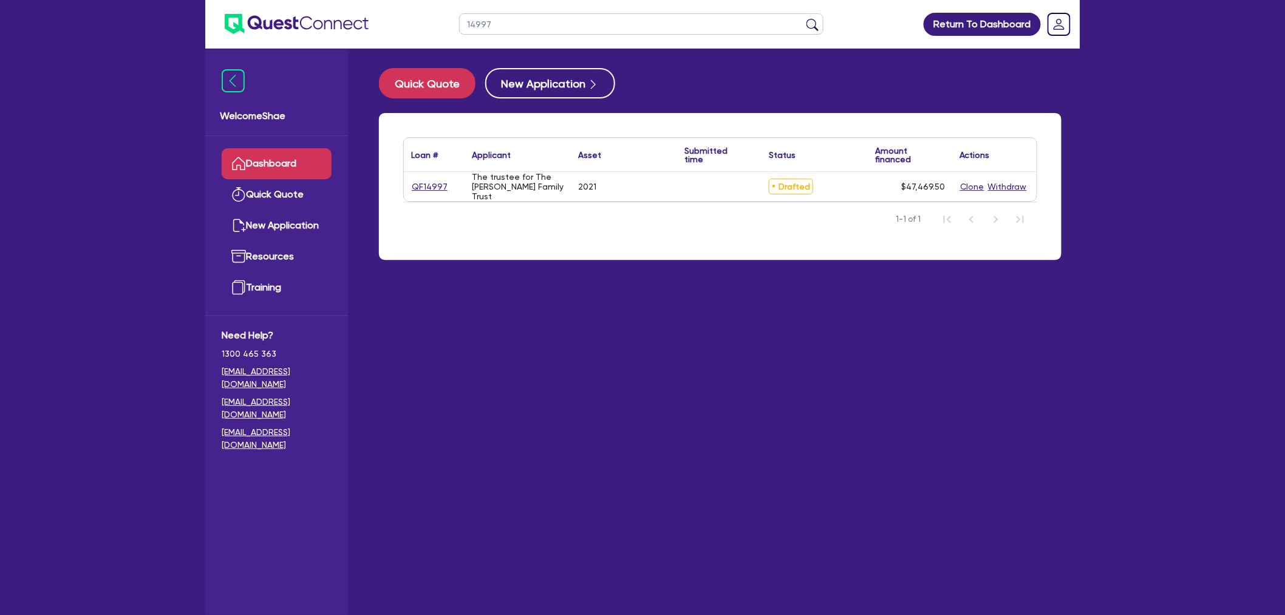
click at [446, 187] on div "QF14997" at bounding box center [434, 187] width 46 height 14
click at [422, 184] on link "QF14997" at bounding box center [429, 187] width 37 height 14
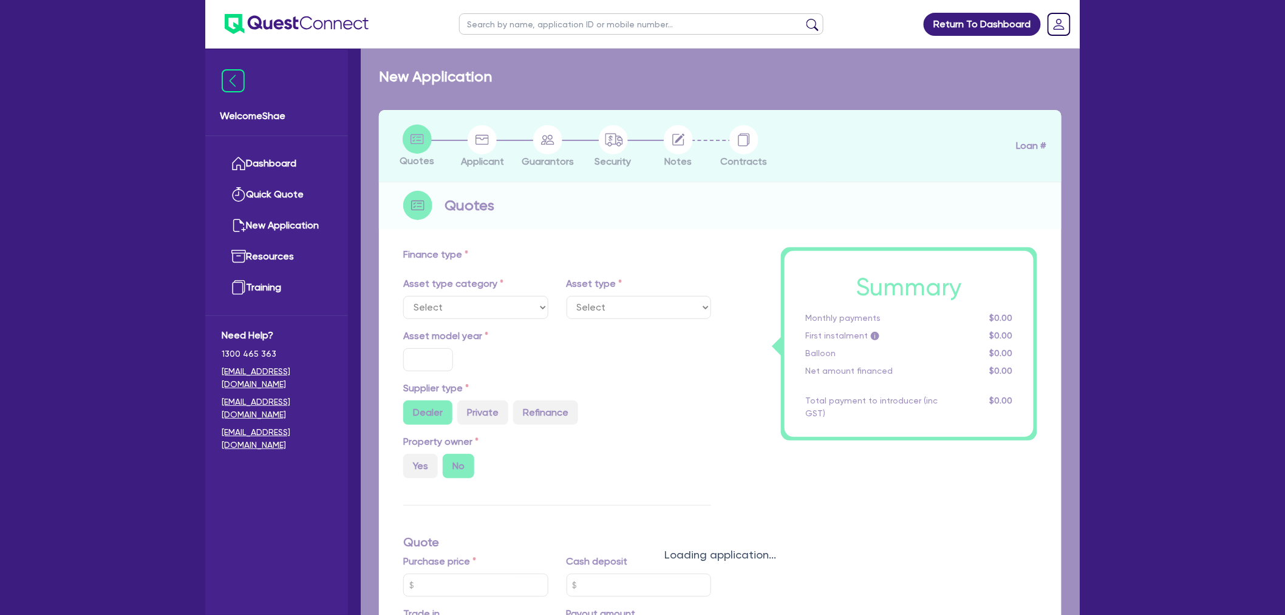
select select "CARS_AND_LIGHT_TRUCKS"
type input "2021"
radio input "true"
type input "50,000"
type input "5,000"
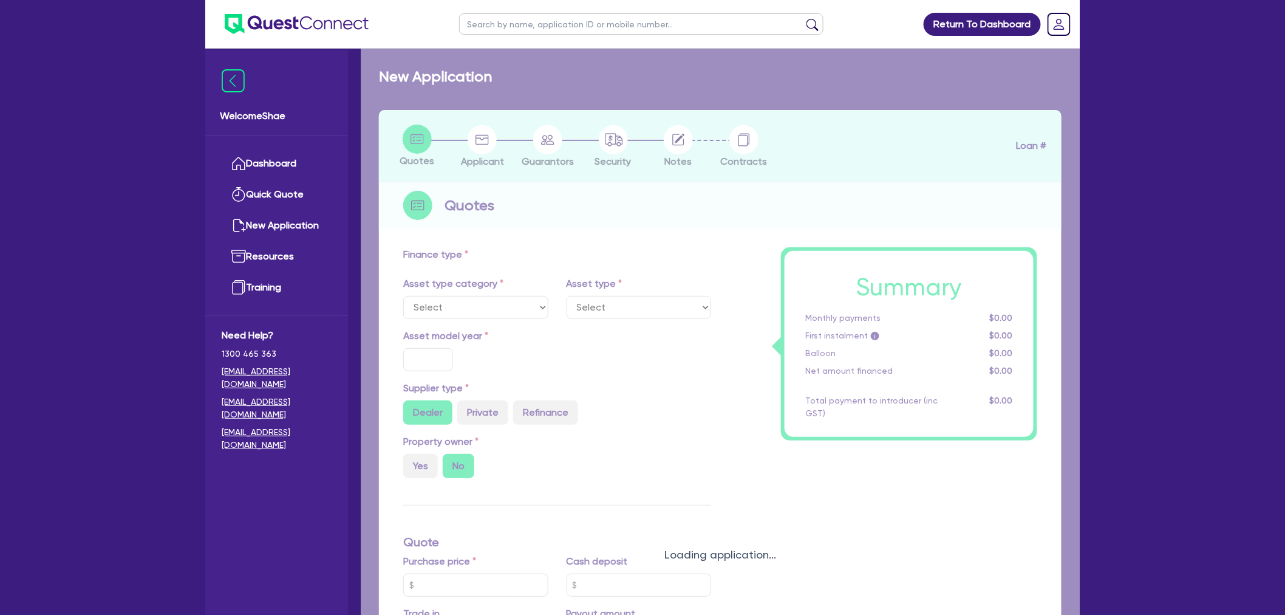
type input "1"
type input "474.7"
type input "7.59"
type input "1,650"
select select "PASSENGER_VEHICLES"
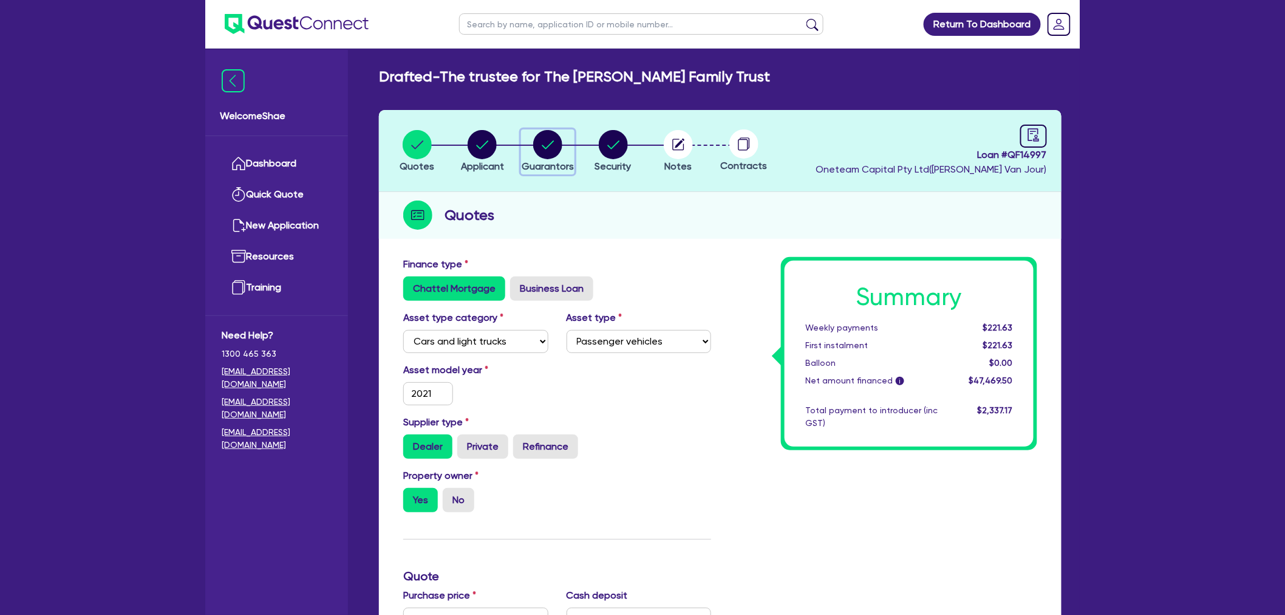
click at [551, 144] on circle "button" at bounding box center [547, 144] width 29 height 29
select select "MR"
select select "WA"
select select "SINGLE"
select select "PROPERTY"
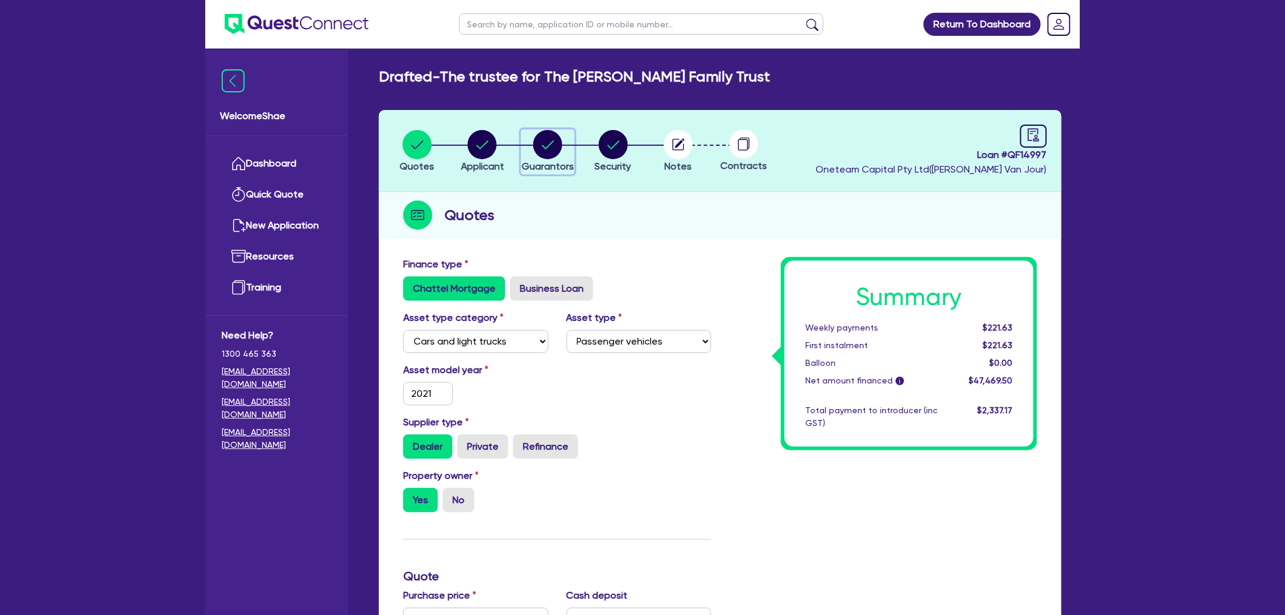
select select "CASH"
select select "VEHICLE"
select select "MORTGAGE"
select select "VEHICLE_LOAN"
select select "PERSONAL_LOAN"
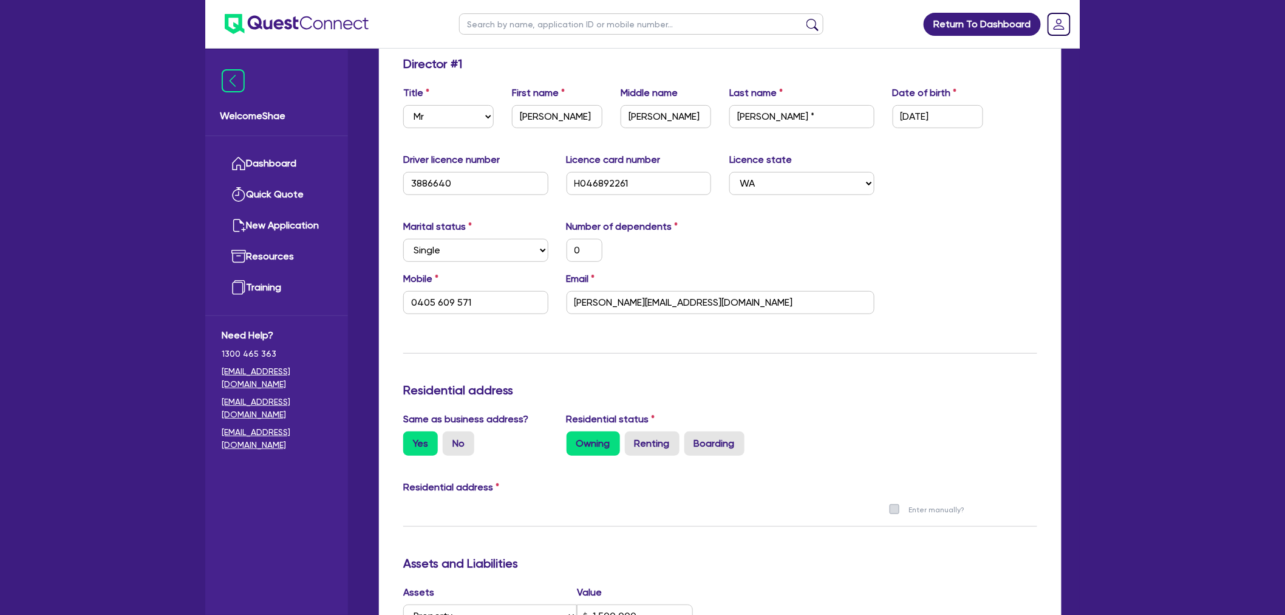
scroll to position [67, 0]
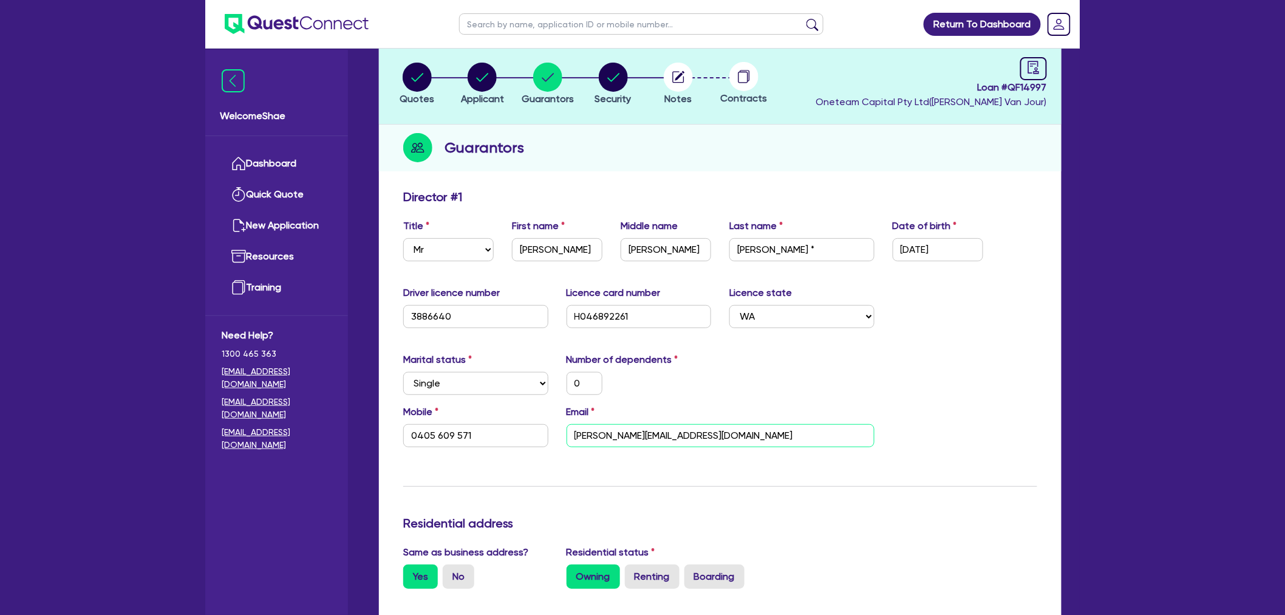
click at [635, 429] on input "[PERSON_NAME][EMAIL_ADDRESS][DOMAIN_NAME]" at bounding box center [721, 435] width 308 height 23
click at [556, 26] on input "text" at bounding box center [641, 23] width 364 height 21
type input "NEWCASTLE"
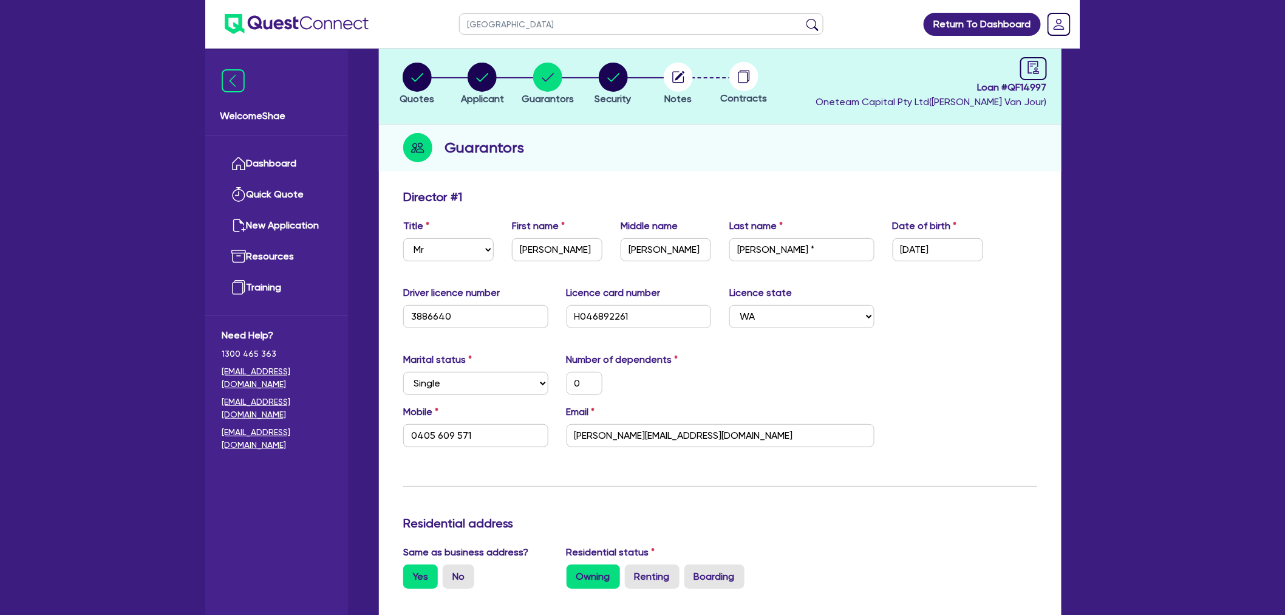
click button "submit" at bounding box center [812, 26] width 19 height 17
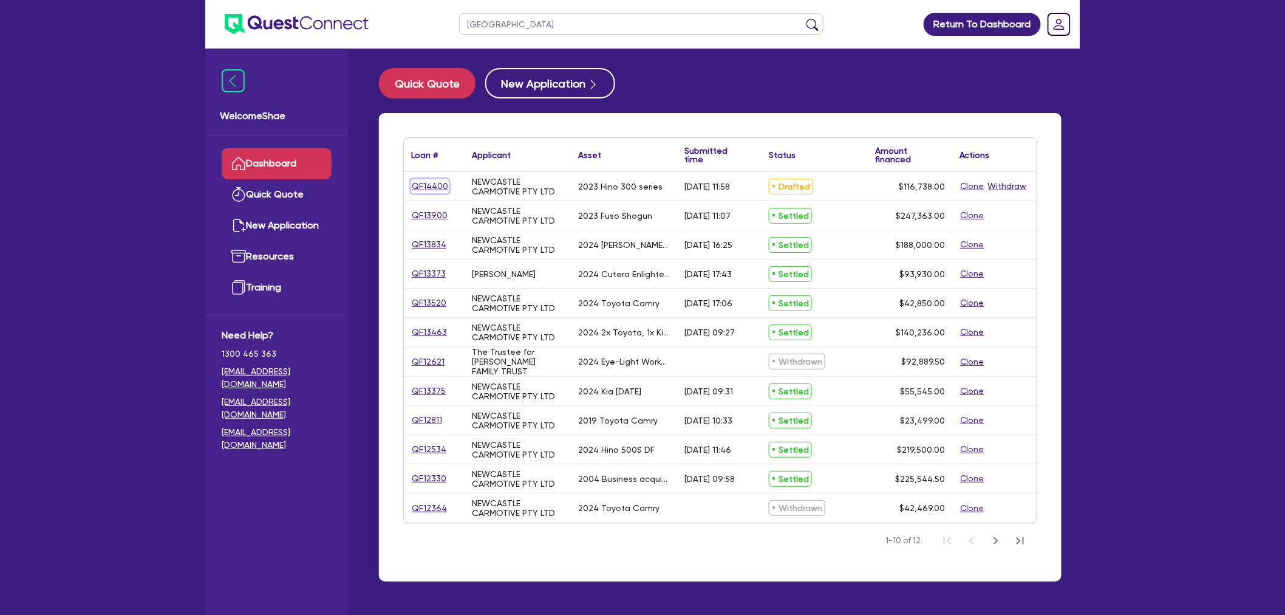
click at [428, 185] on link "QF14400" at bounding box center [430, 186] width 38 height 14
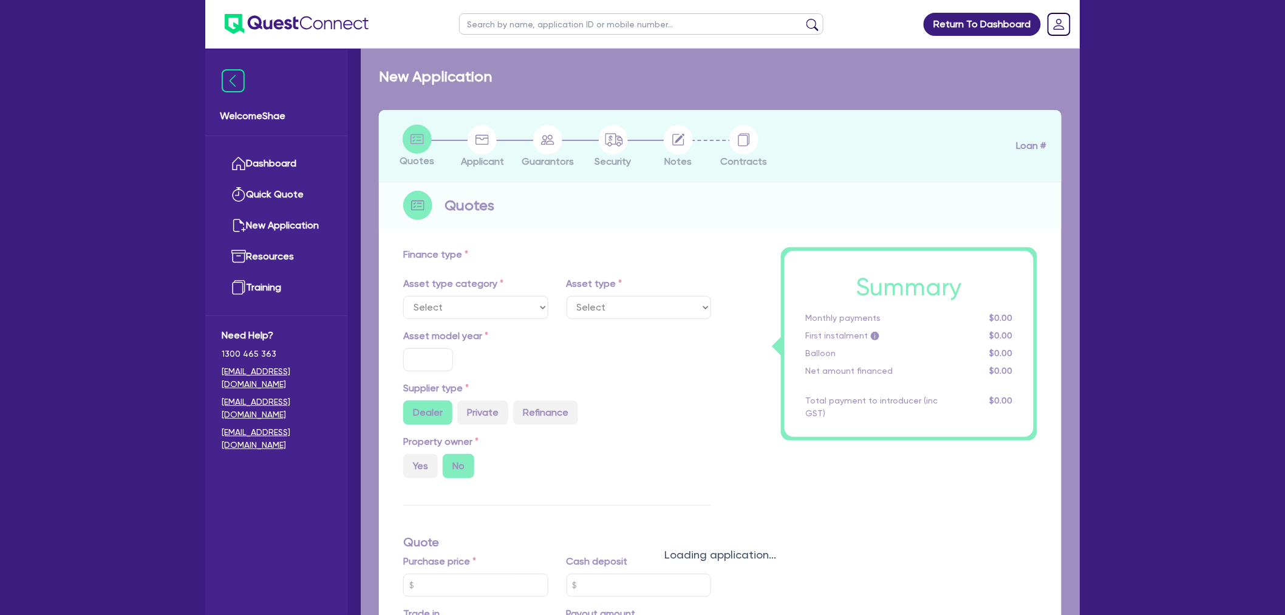
select select "PRIMARY_ASSETS"
type input "2023"
radio input "false"
radio input "true"
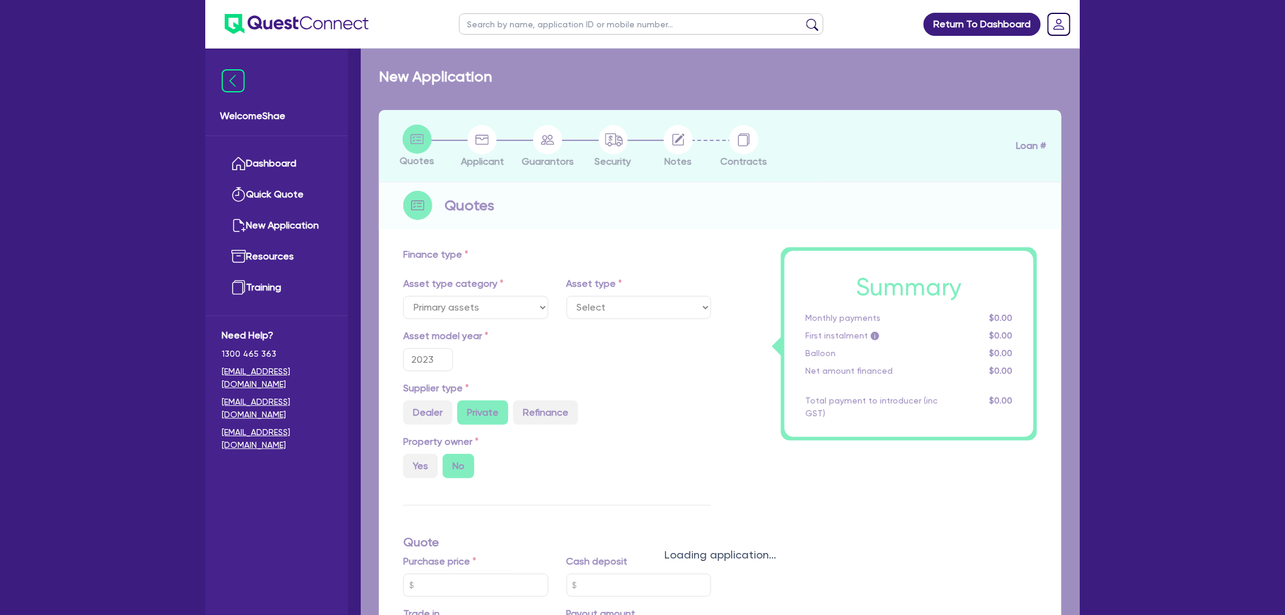
type input "115,000"
type input "30"
type input "34,500"
type input "2"
type input "2,334.76"
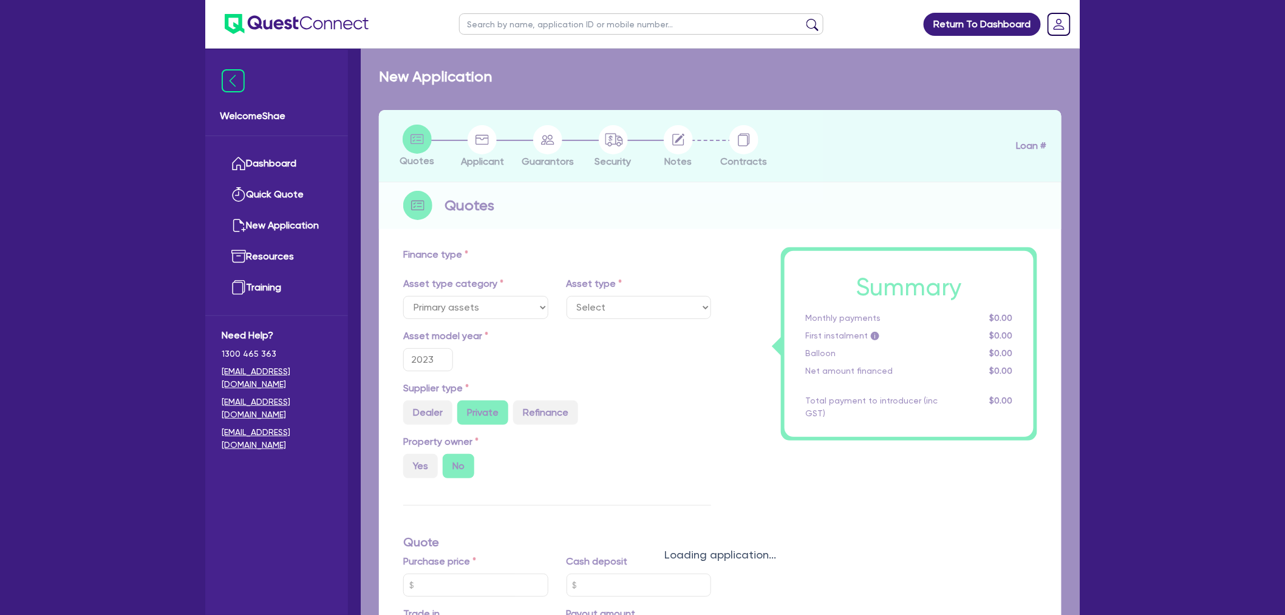
type input "7.49"
type input "590"
type input "990"
select select "HEAVY_TRUCKS"
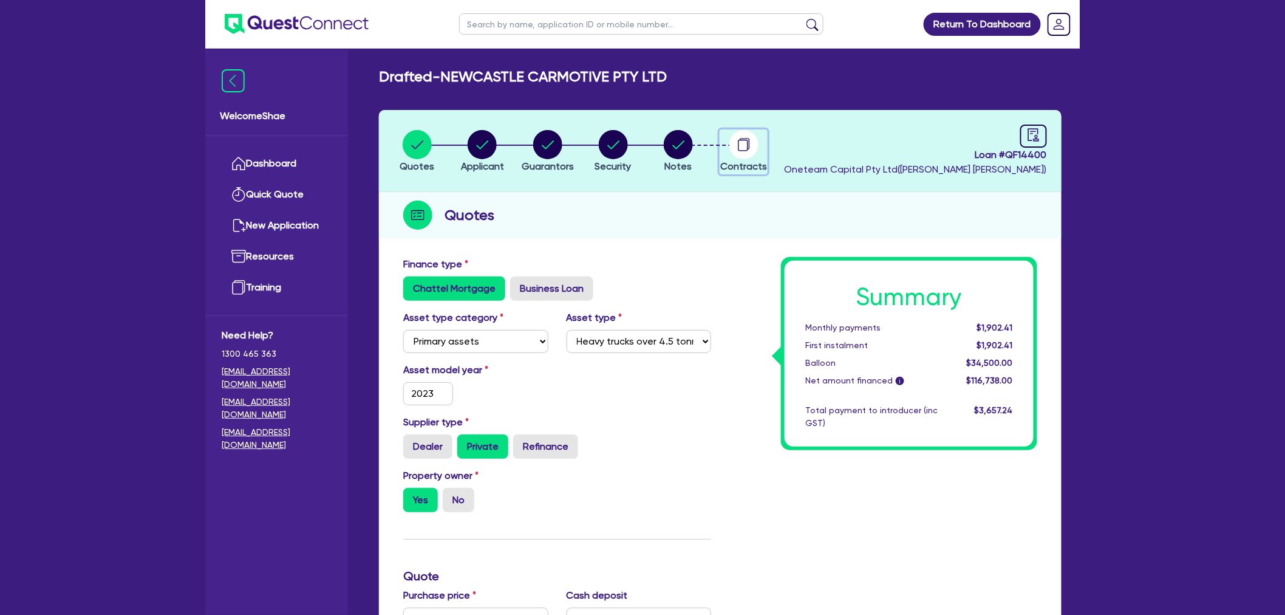
click at [740, 144] on circle "button" at bounding box center [743, 144] width 29 height 29
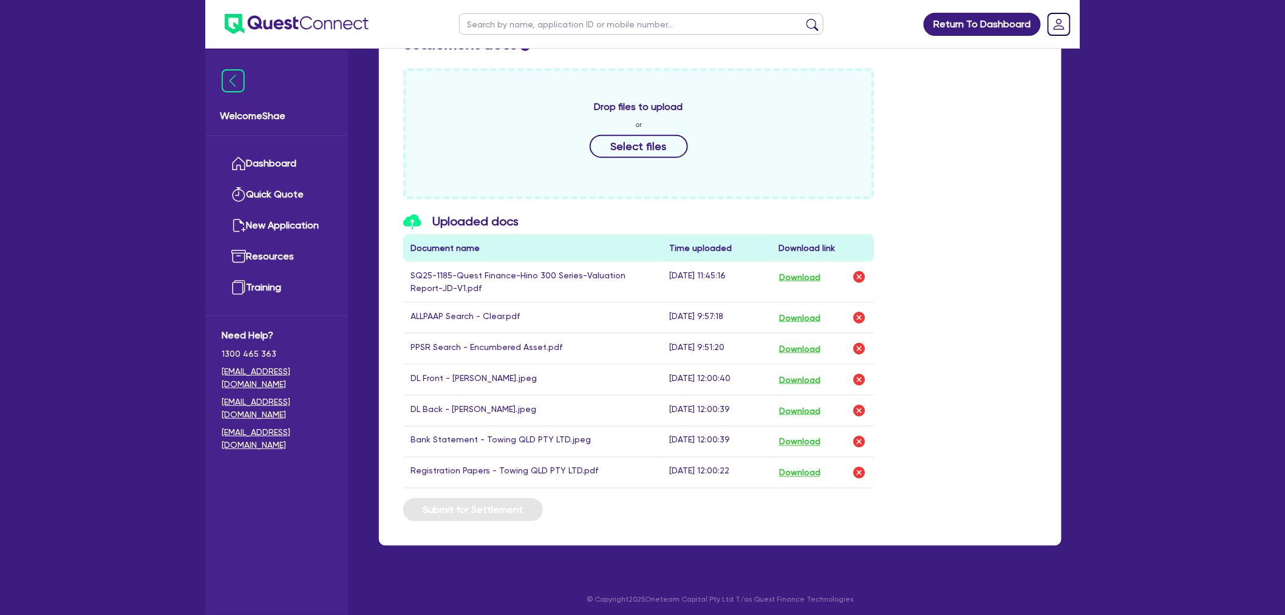
scroll to position [527, 0]
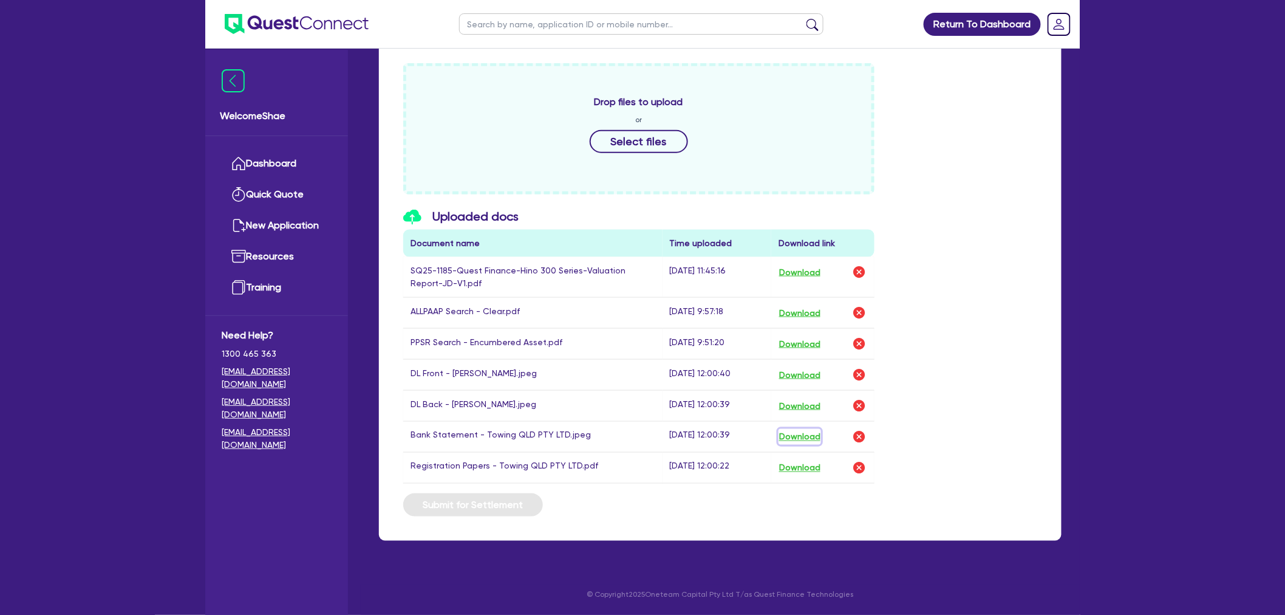
click at [794, 433] on button "Download" at bounding box center [800, 437] width 43 height 16
